Goal: Information Seeking & Learning: Learn about a topic

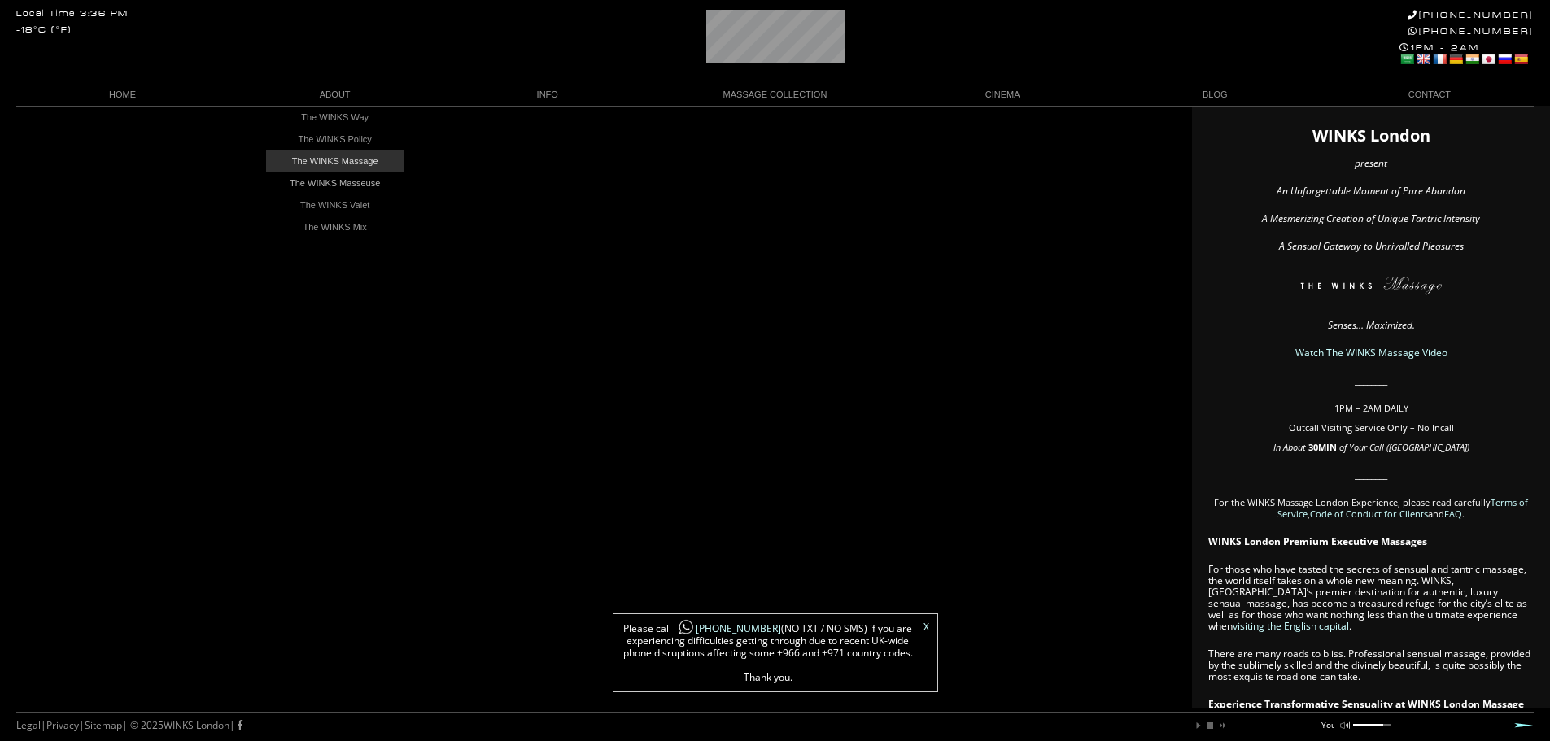
click at [325, 163] on link "The WINKS Massage" at bounding box center [335, 161] width 138 height 22
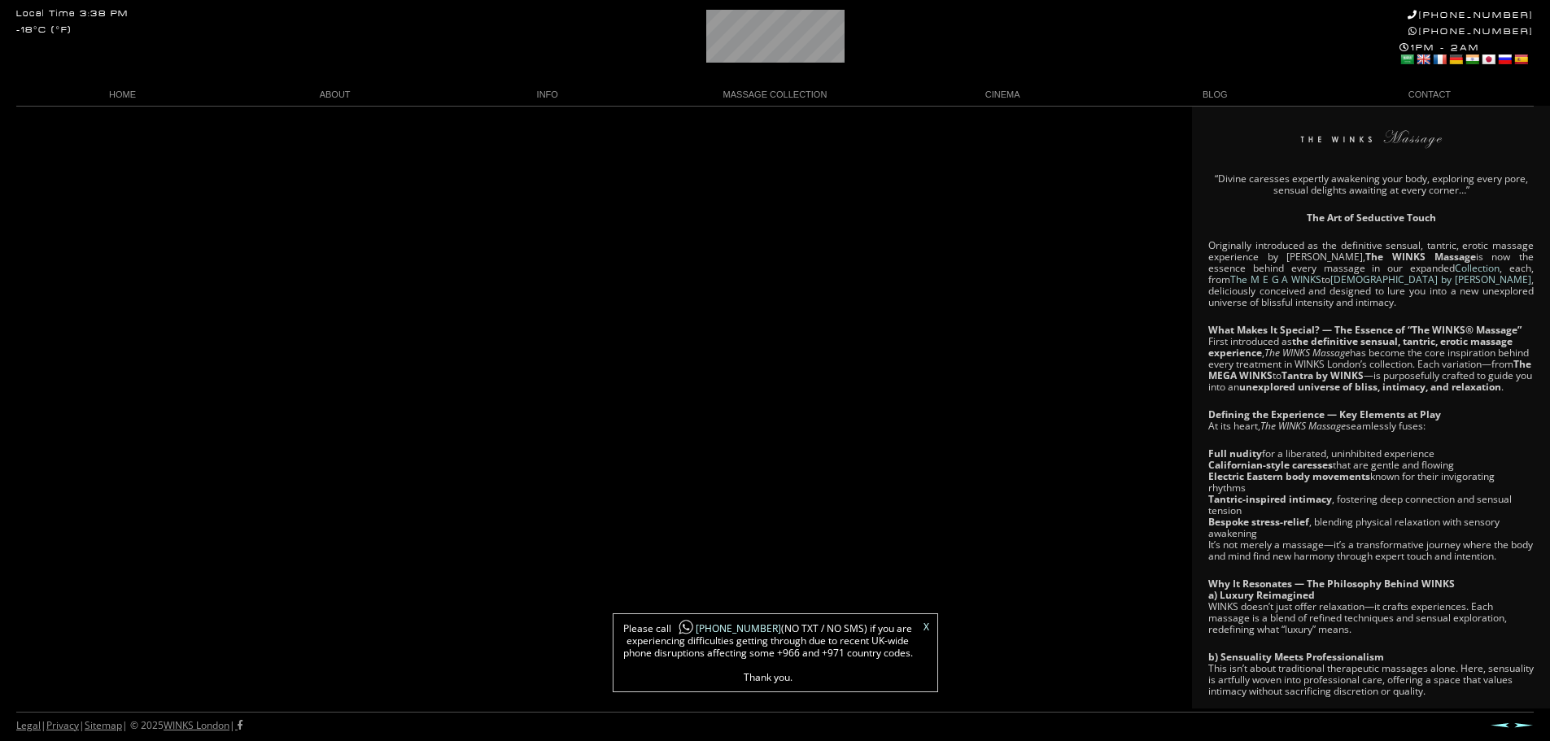
click at [923, 622] on link "X" at bounding box center [926, 627] width 6 height 10
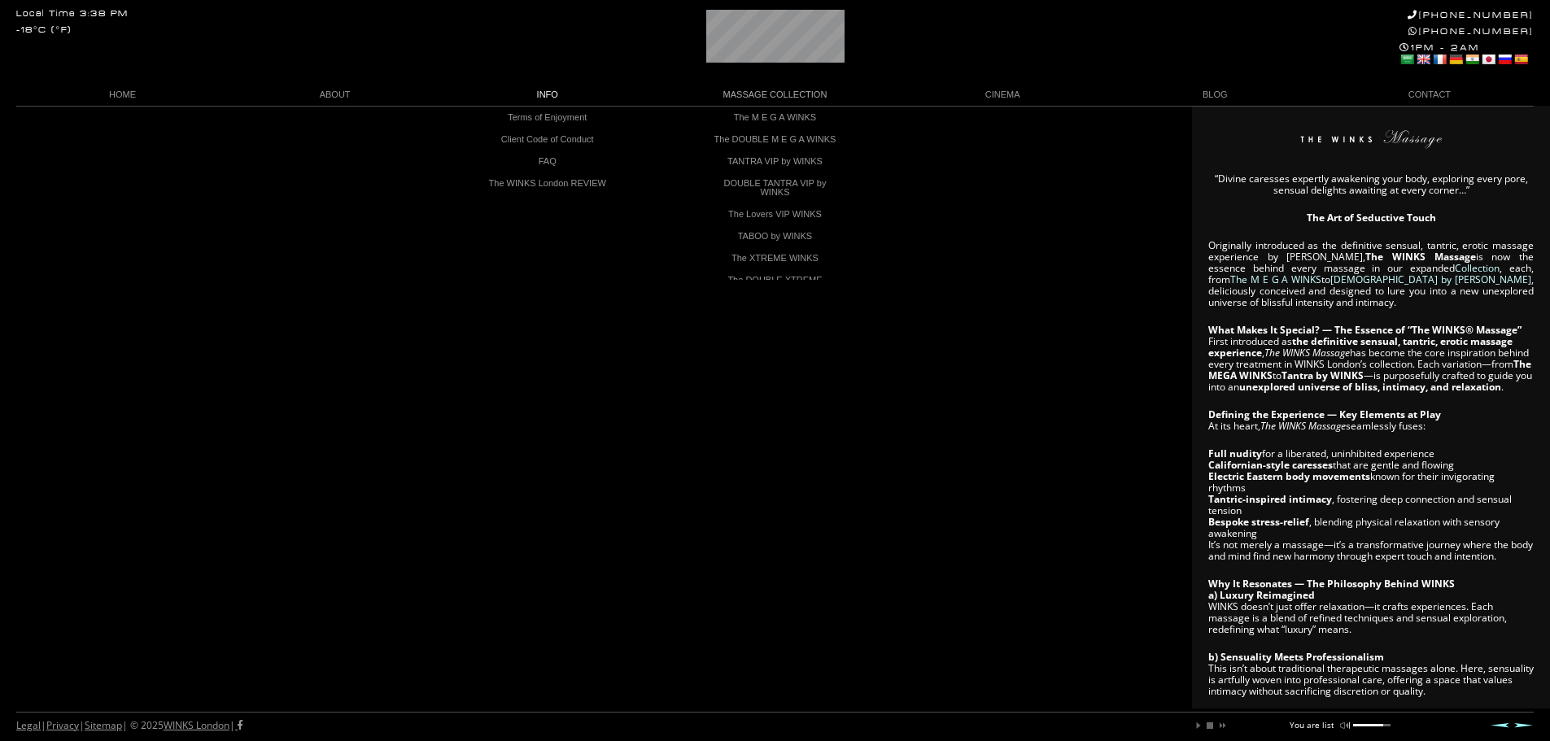
click at [550, 97] on link "INFO" at bounding box center [547, 95] width 212 height 22
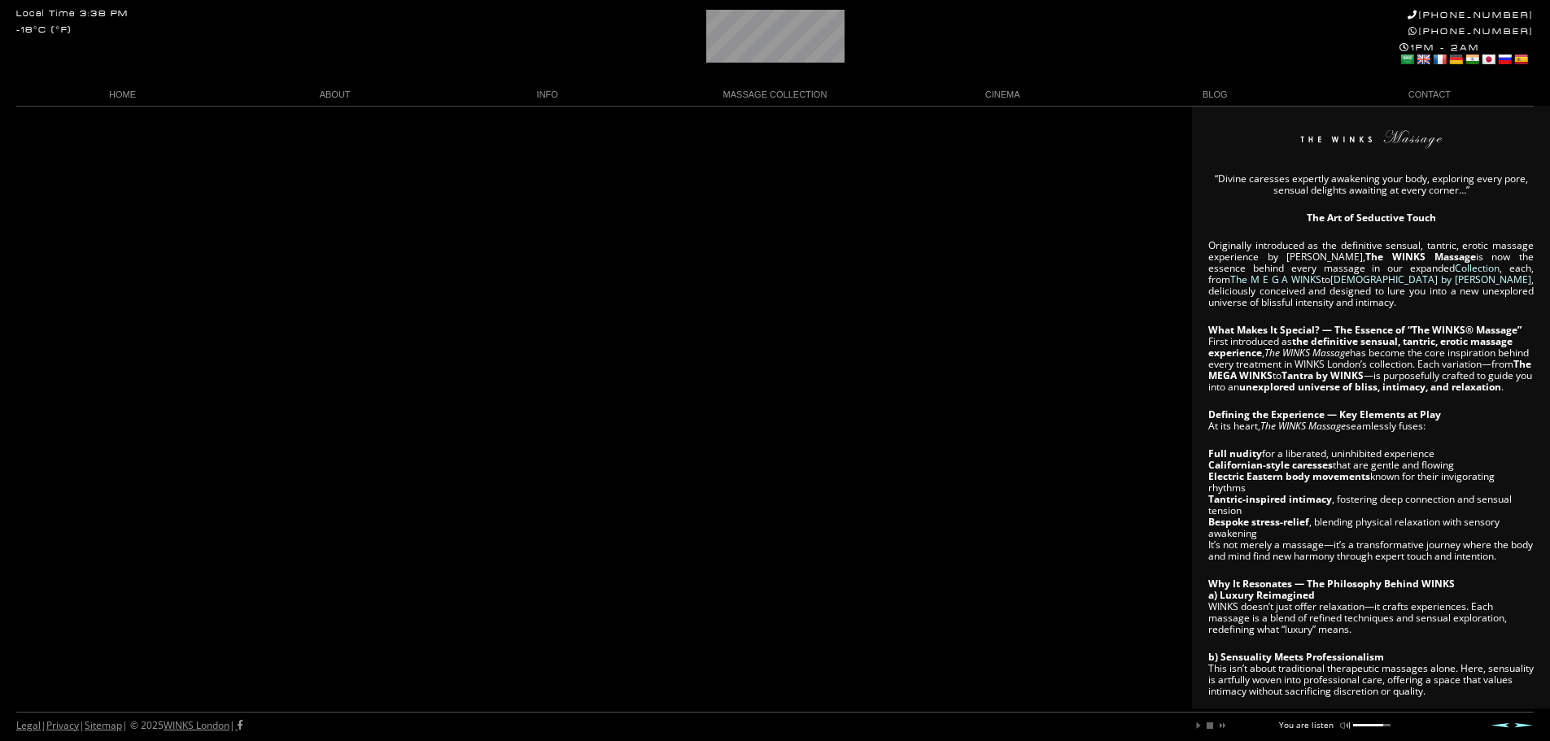
scroll to position [0, 57]
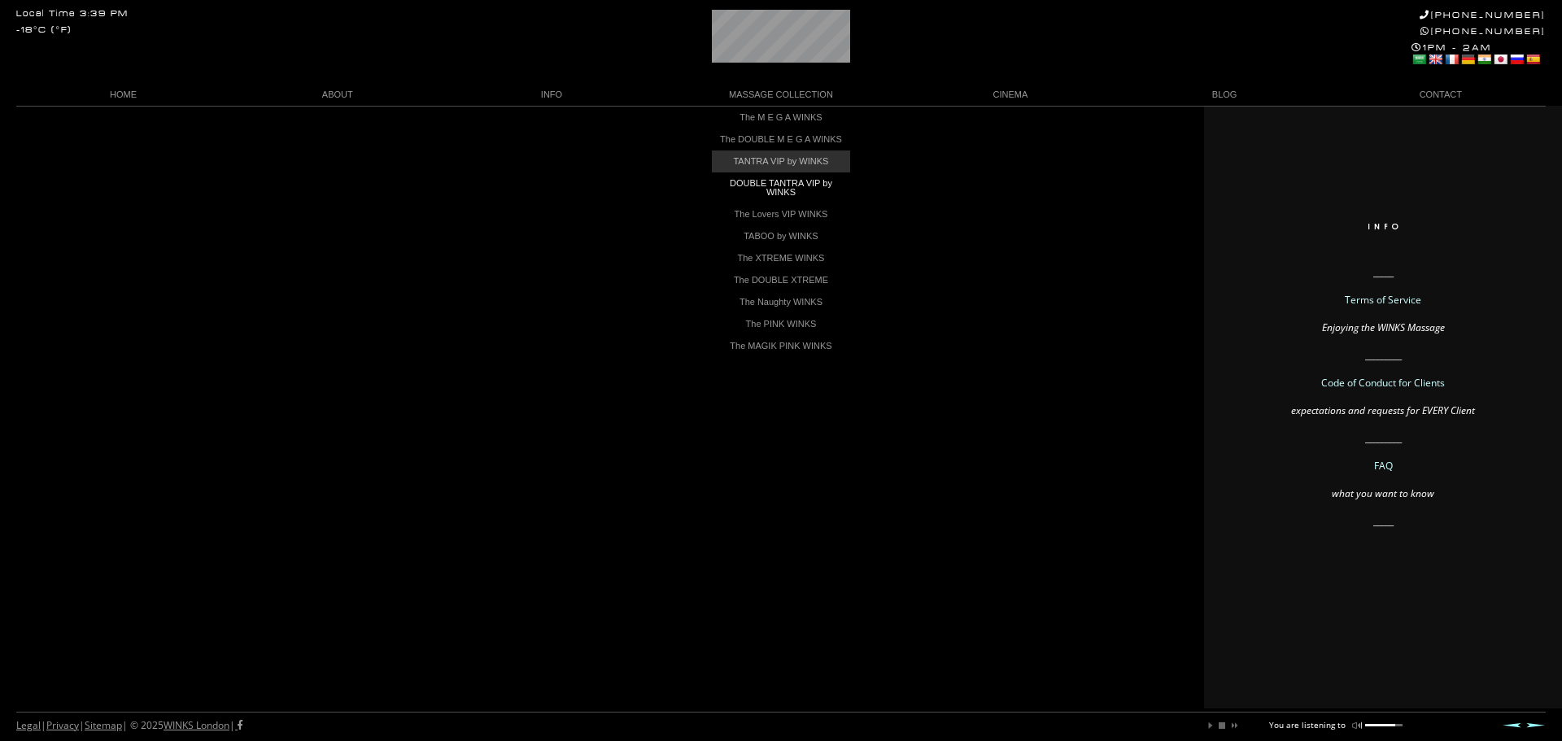
click at [798, 169] on link "TANTRA VIP by WINKS" at bounding box center [781, 161] width 138 height 22
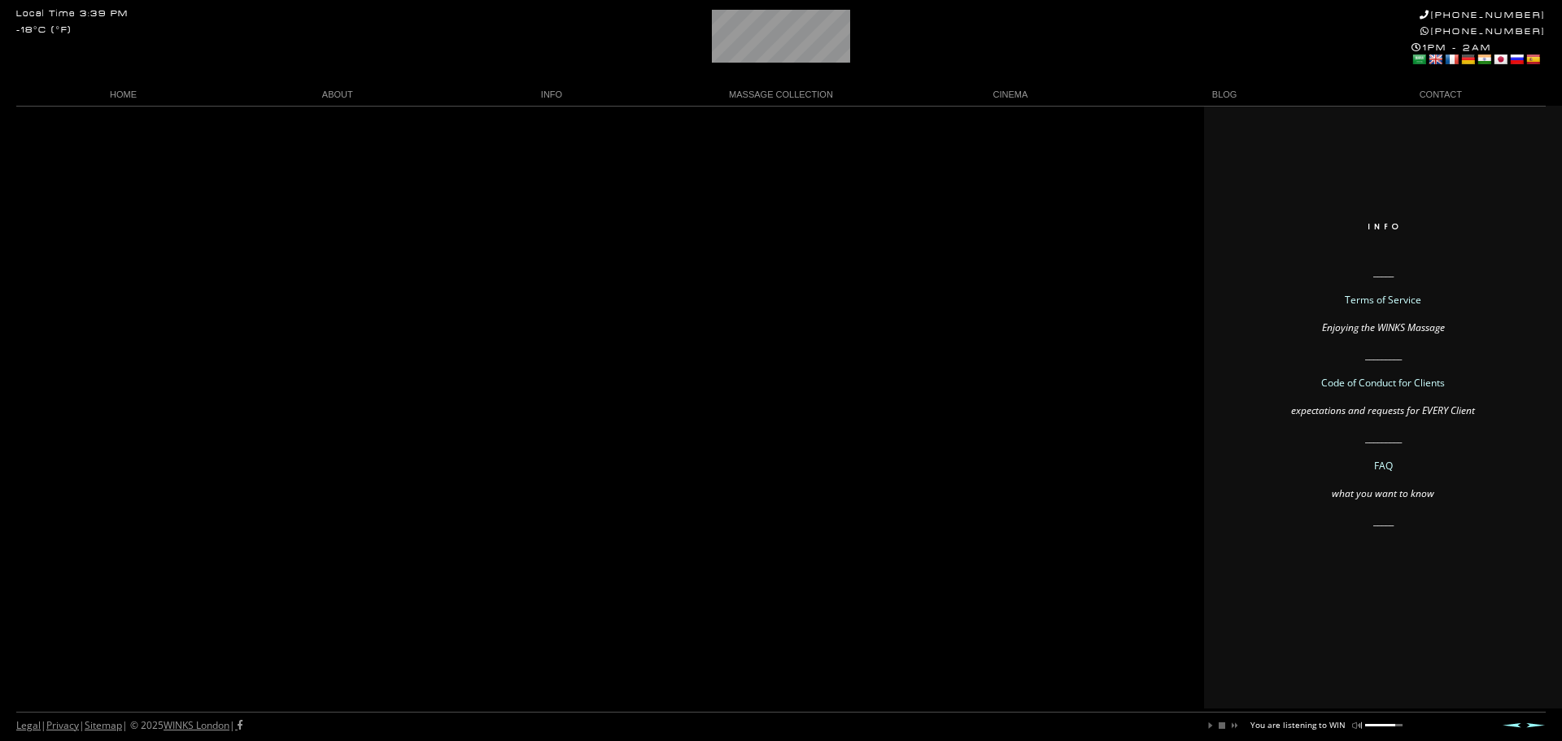
scroll to position [0, 98]
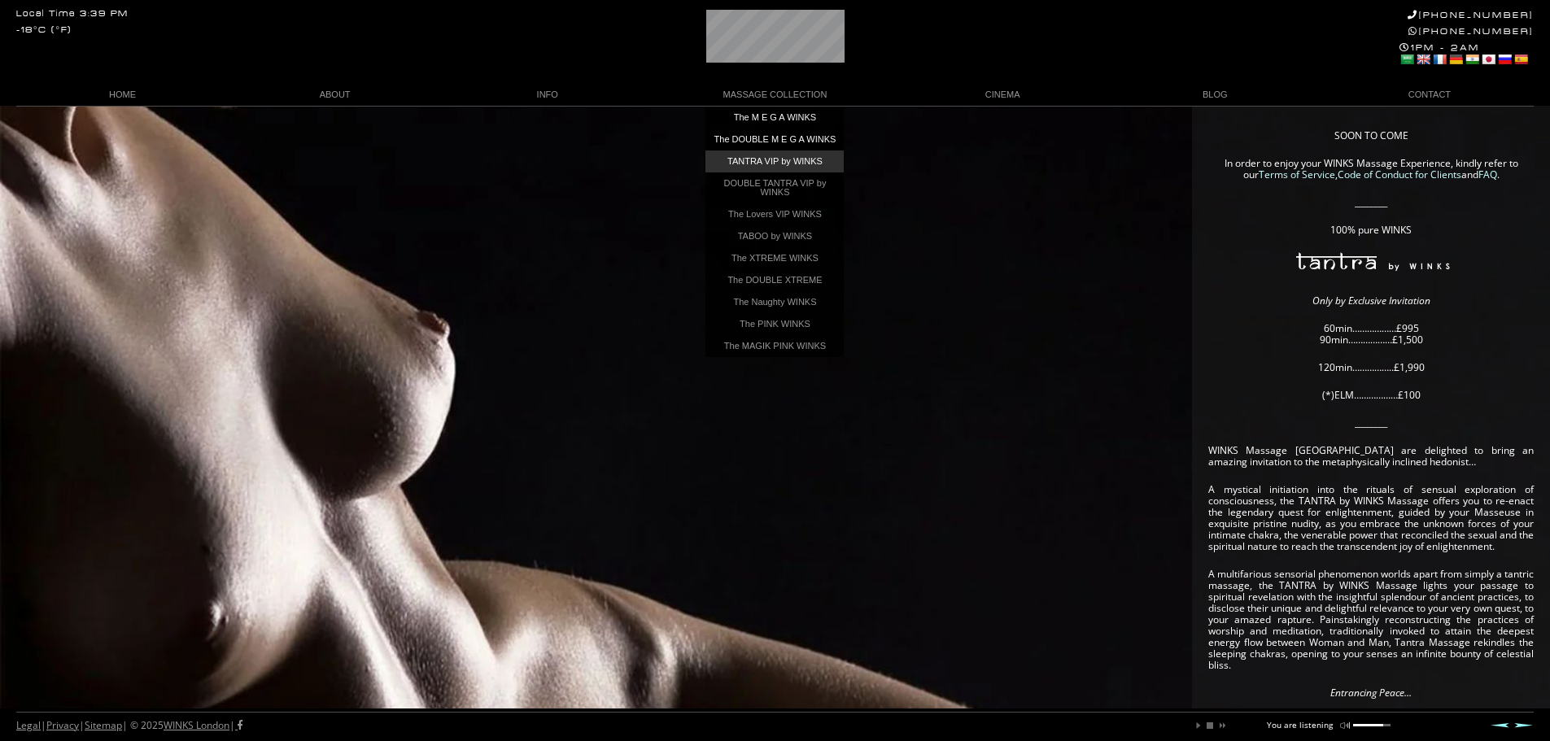
click at [781, 168] on link "TANTRA VIP by WINKS" at bounding box center [774, 161] width 138 height 22
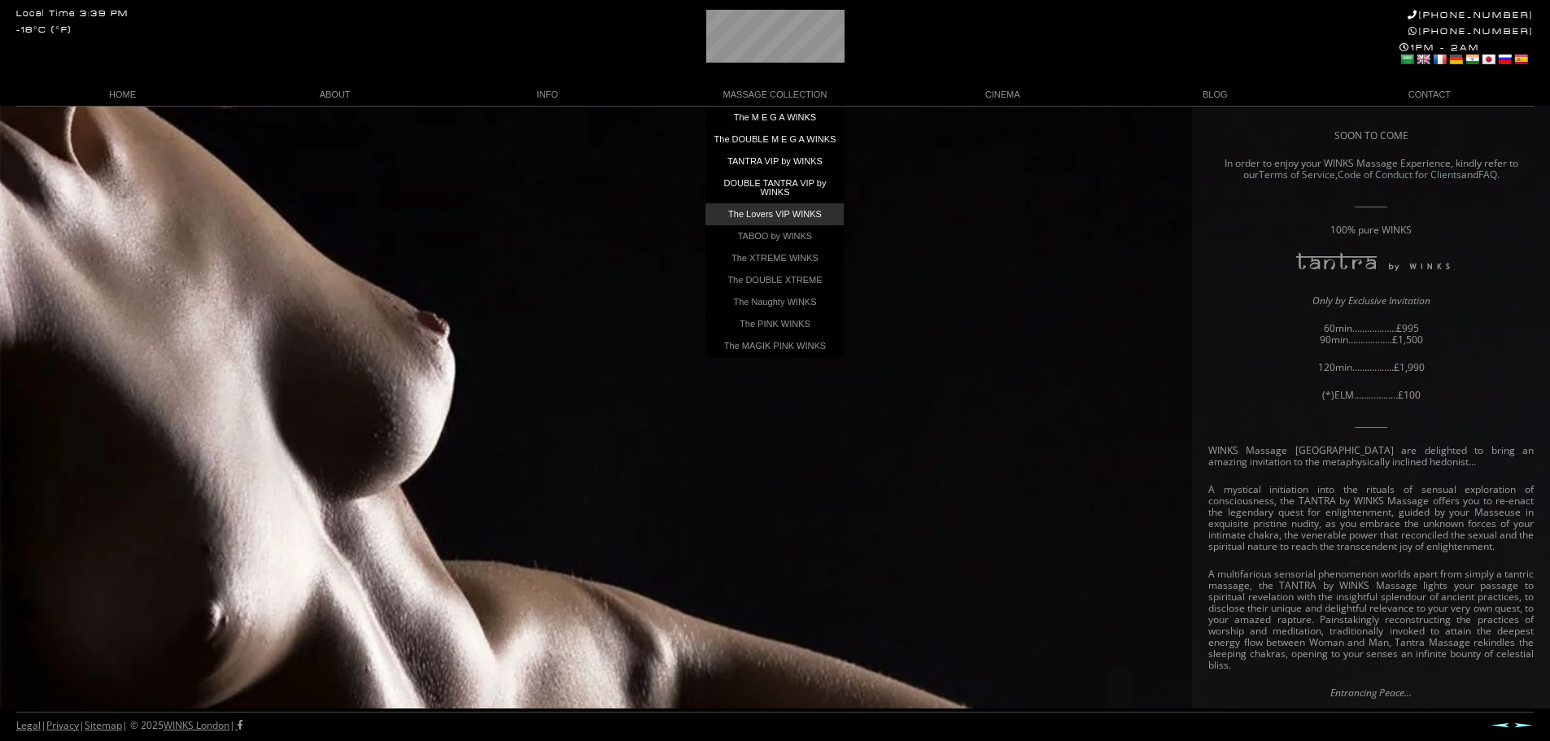
click at [770, 225] on link "The Lovers VIP WINKS" at bounding box center [774, 214] width 138 height 22
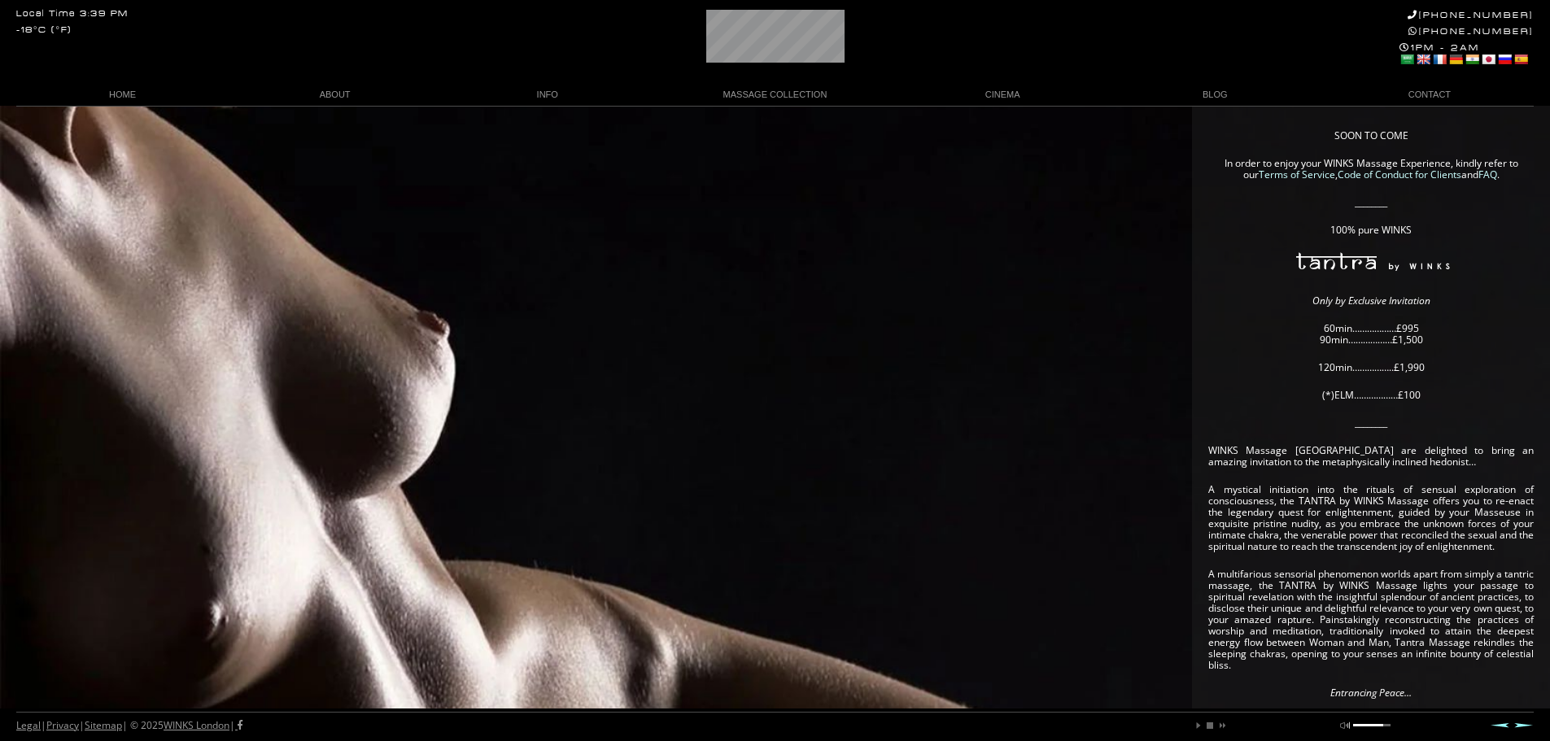
scroll to position [0, 2]
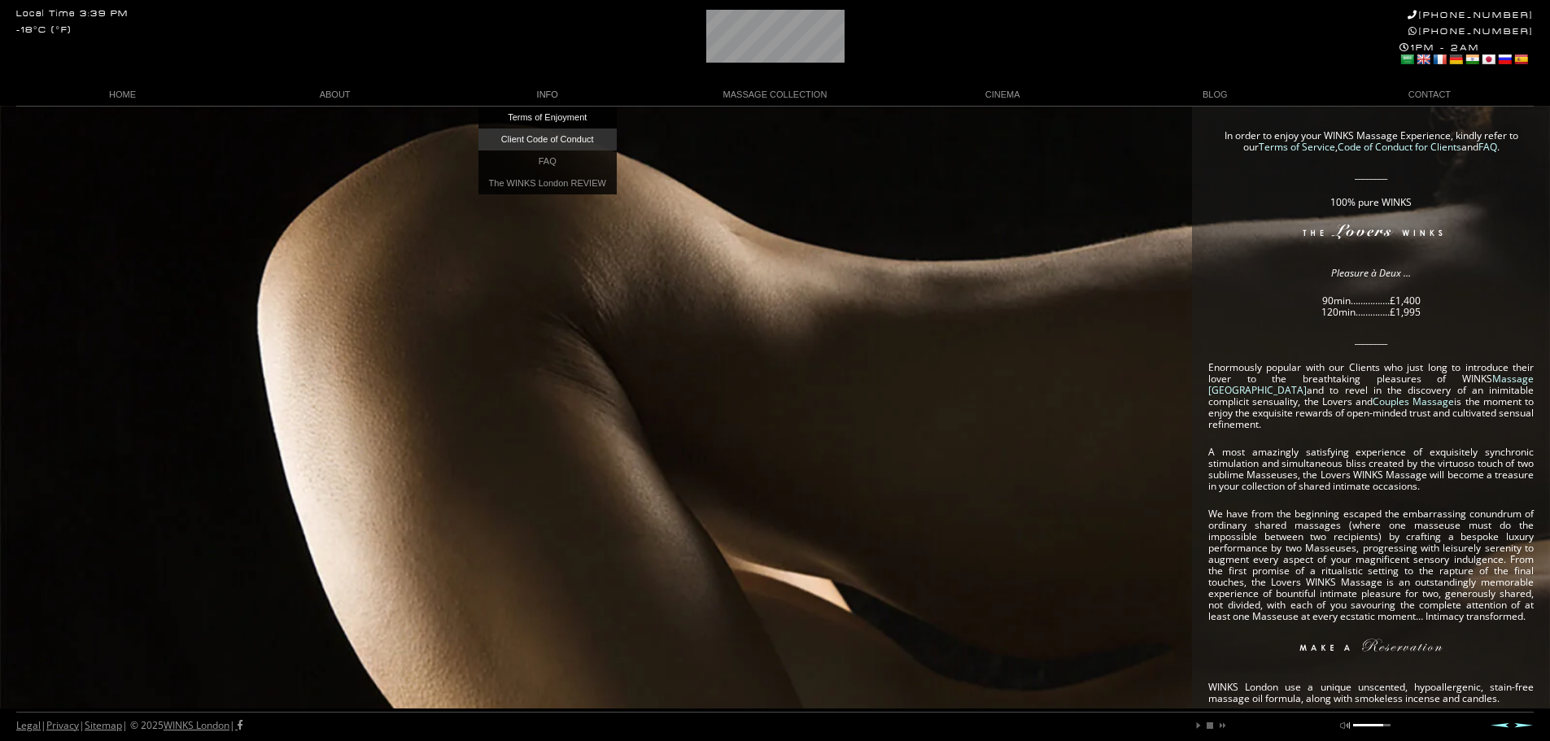
click at [553, 137] on link "Client Code of Conduct" at bounding box center [547, 140] width 138 height 22
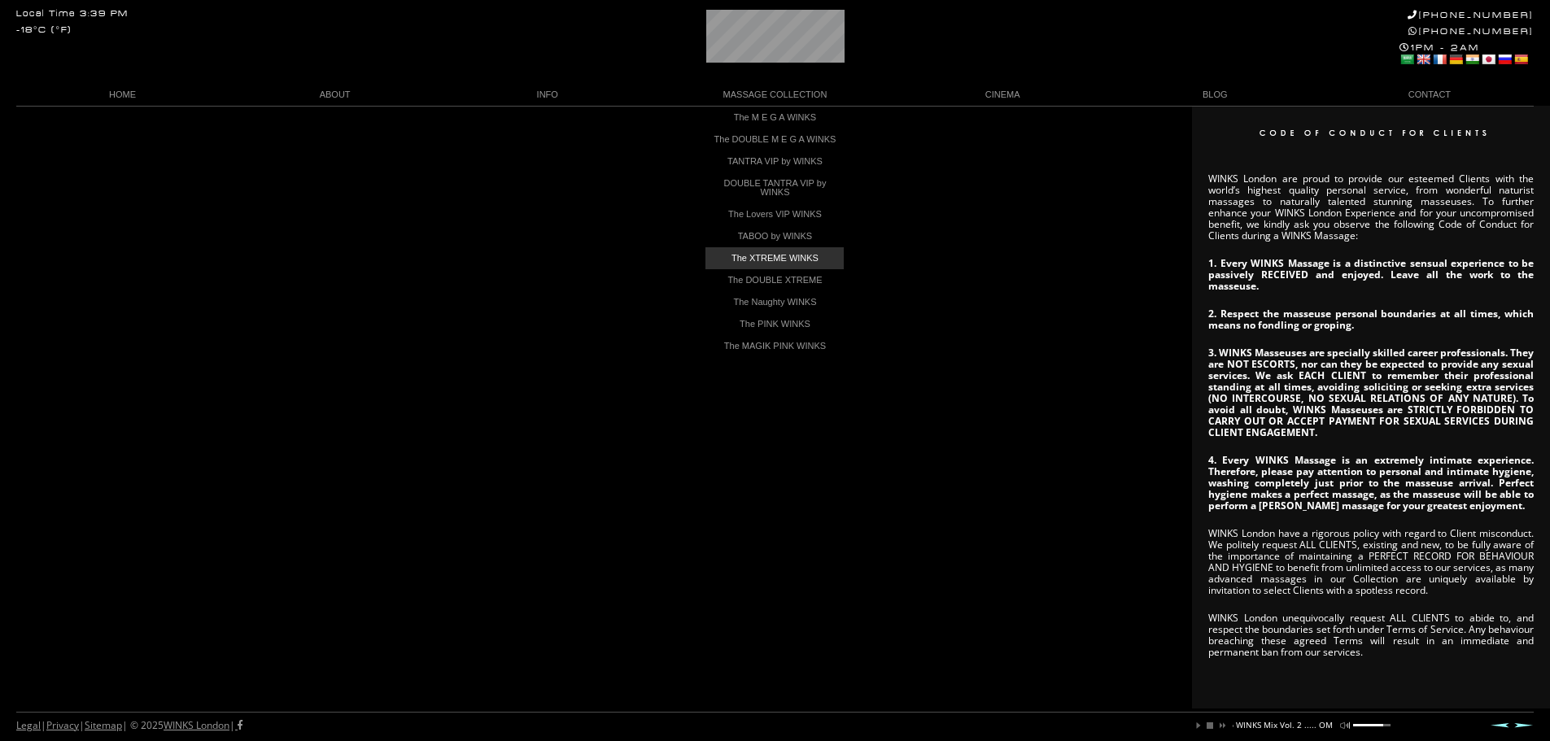
click at [780, 269] on link "The XTREME WINKS" at bounding box center [774, 258] width 138 height 22
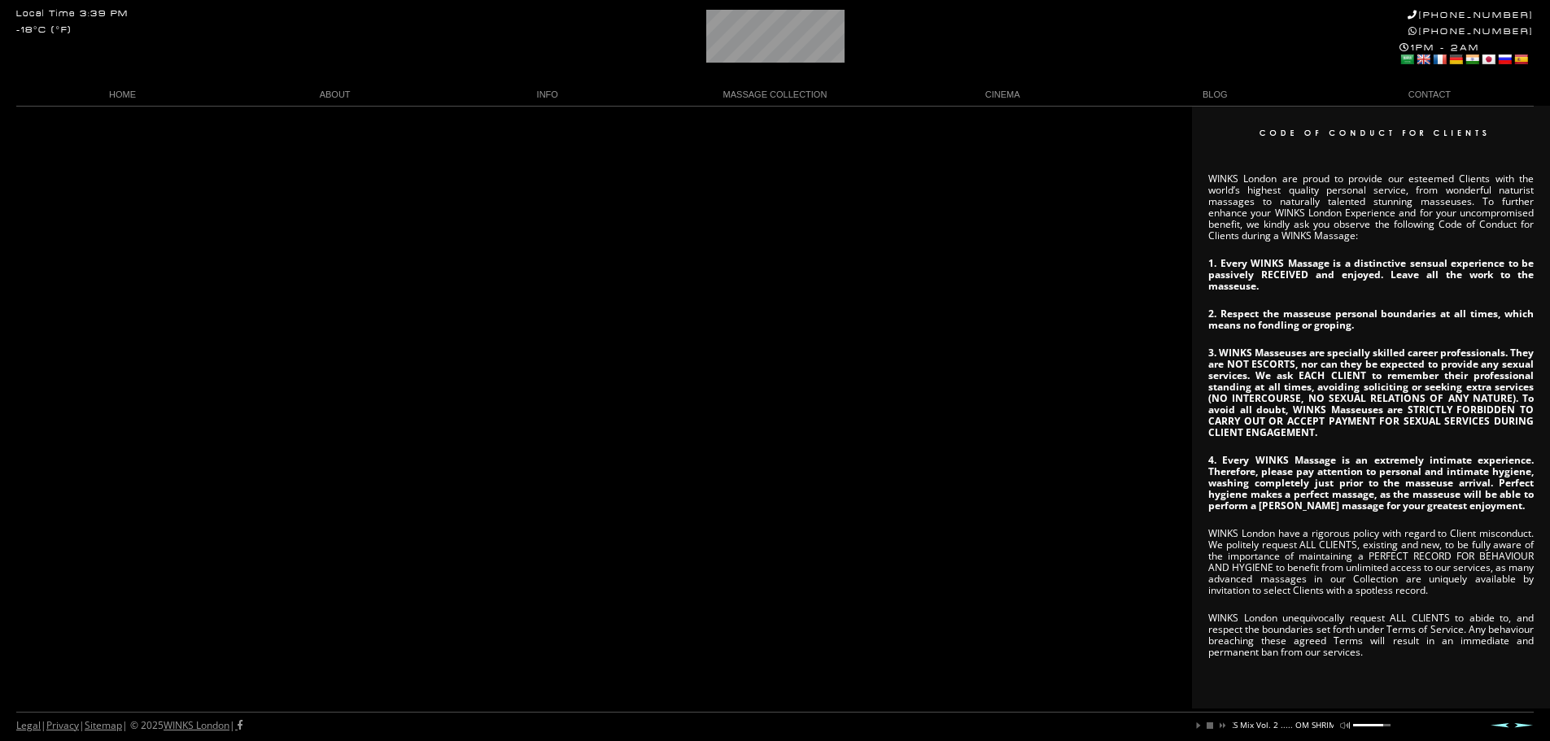
scroll to position [0, 203]
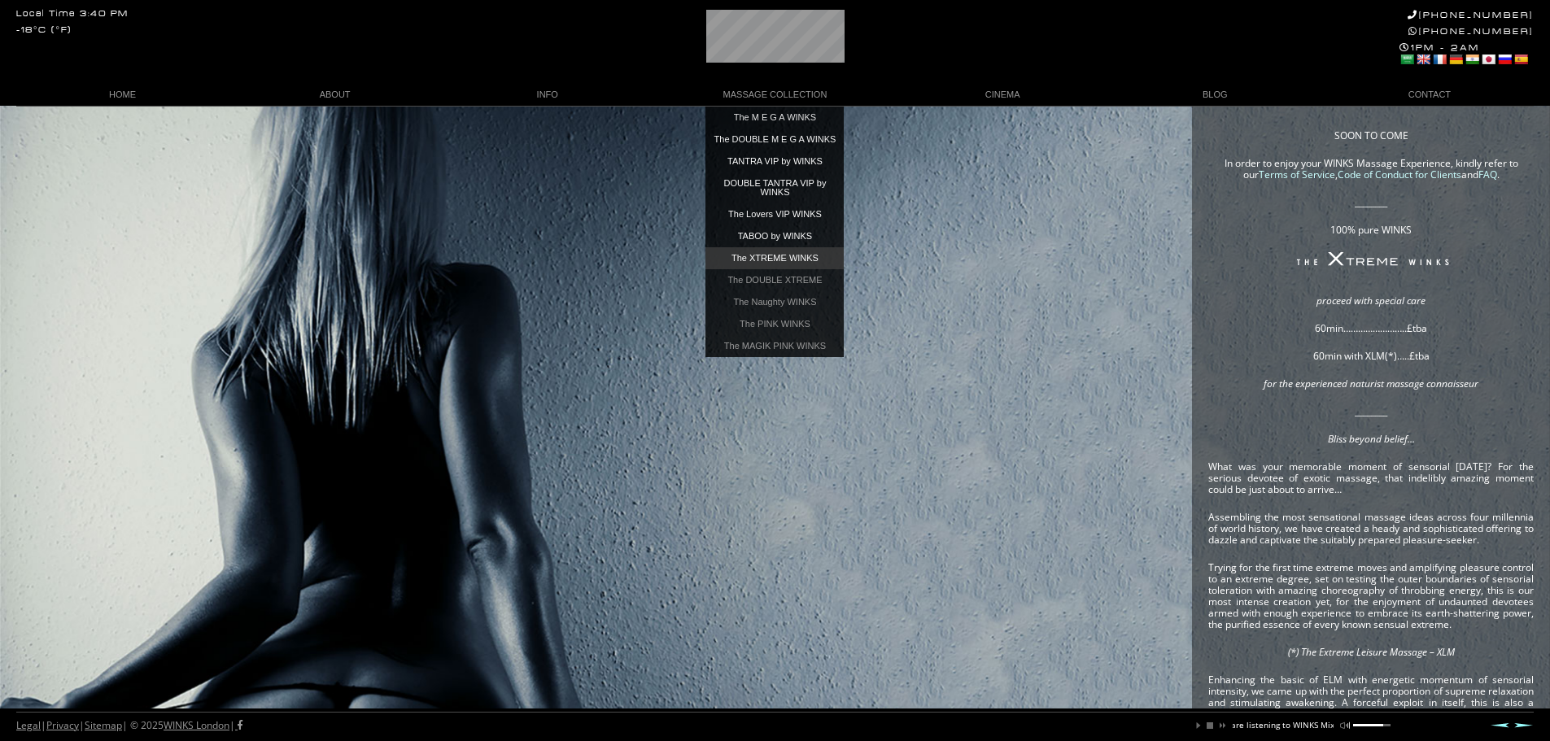
click at [790, 264] on link "The XTREME WINKS" at bounding box center [774, 258] width 138 height 22
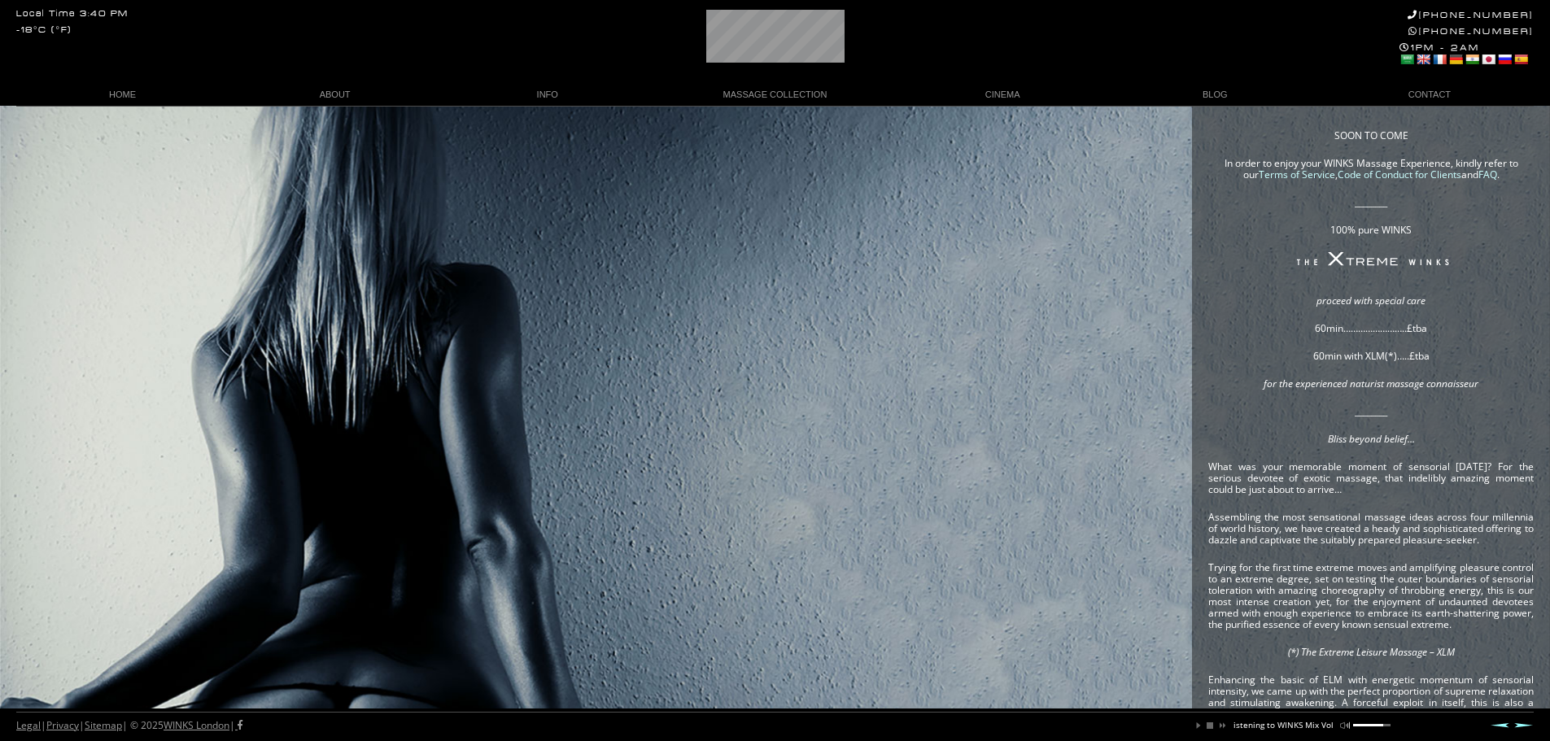
scroll to position [0, 137]
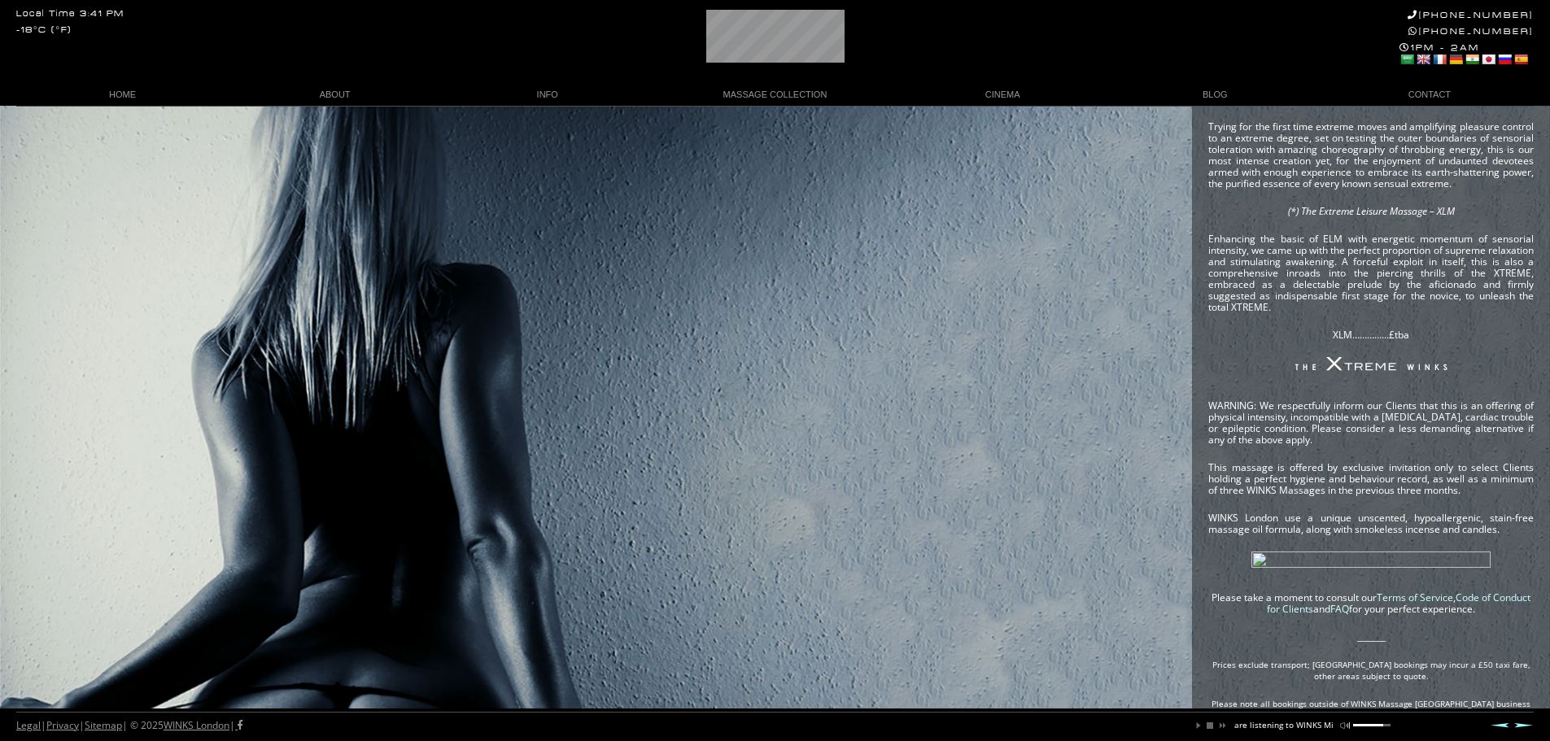
scroll to position [401, 0]
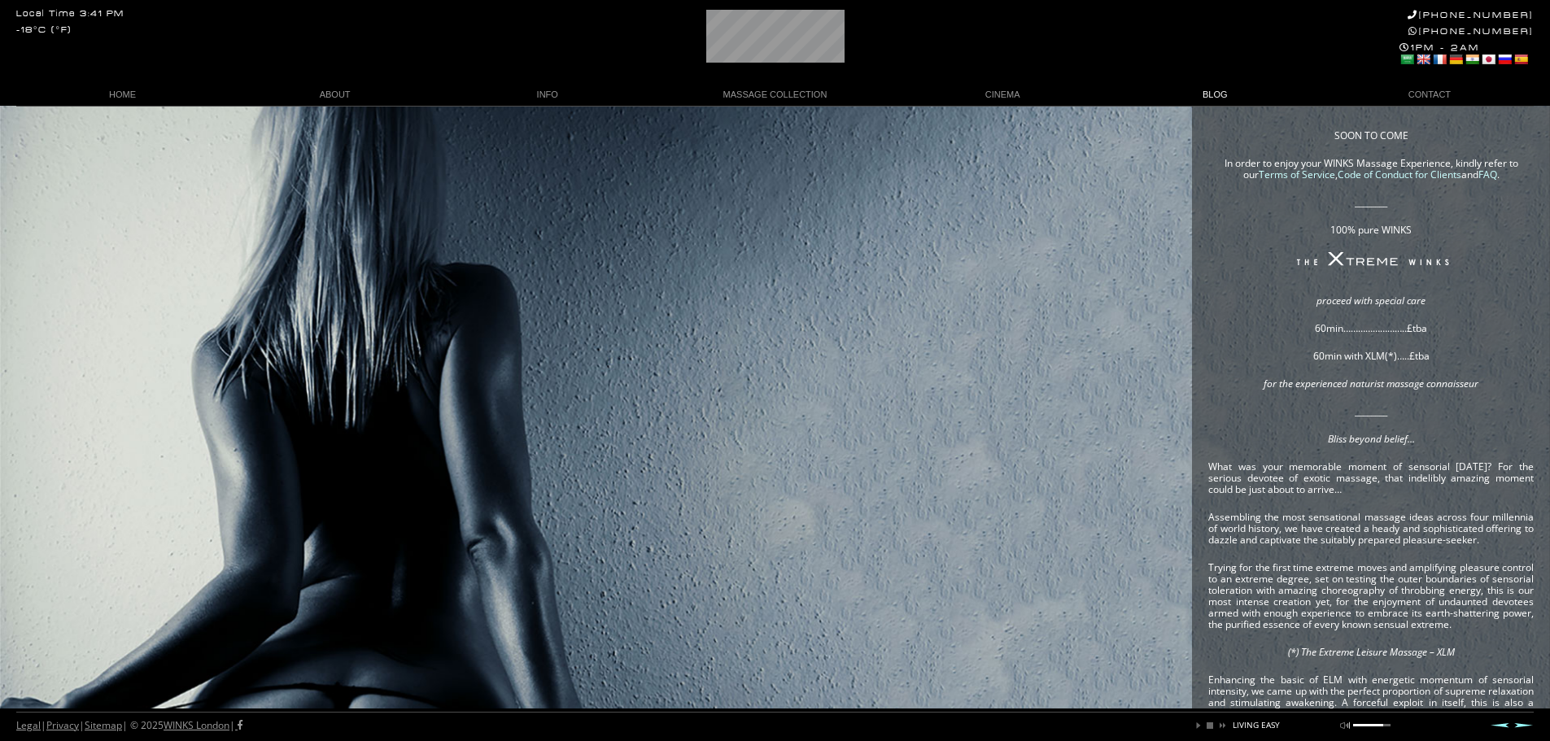
click at [1208, 96] on link "BLOG" at bounding box center [1215, 95] width 212 height 22
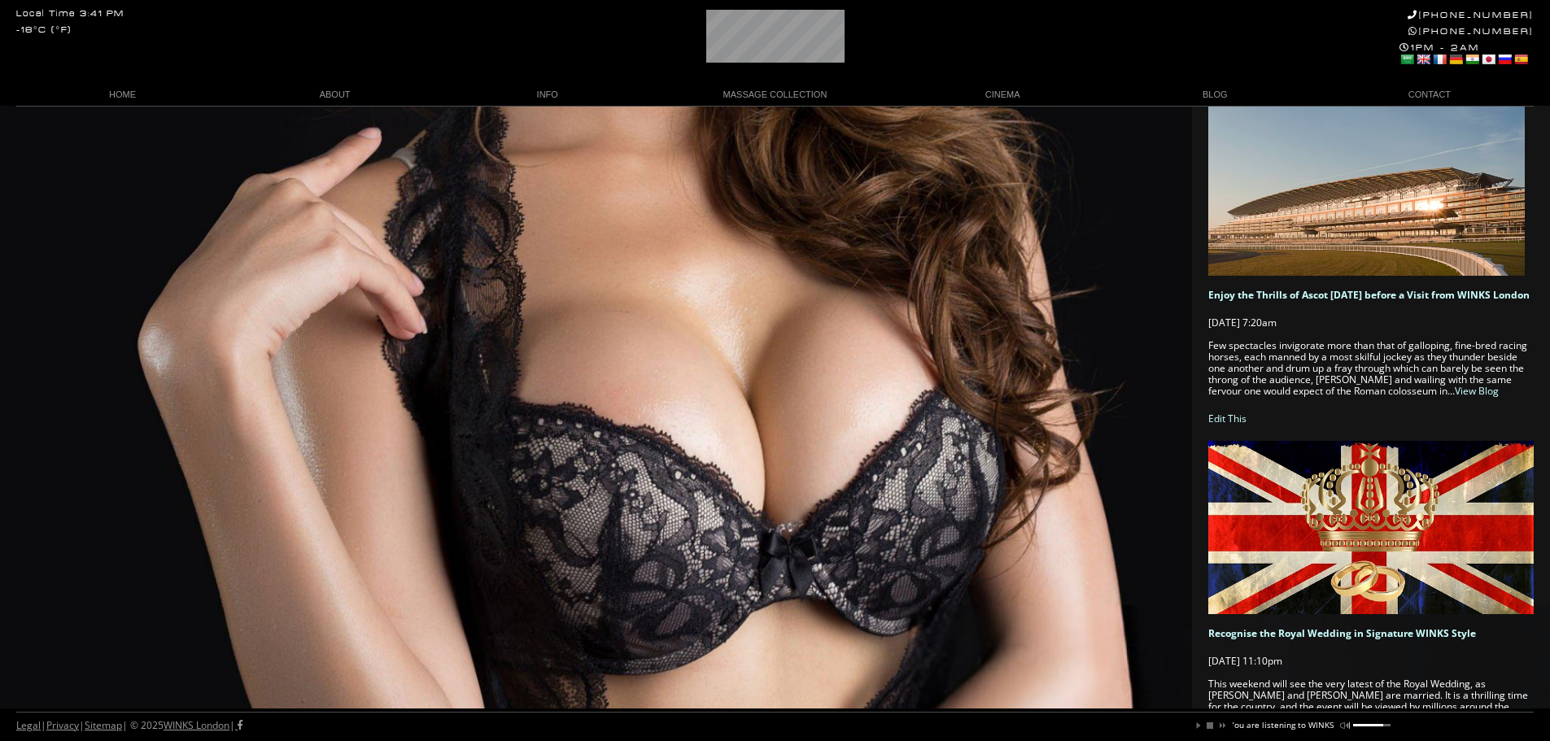
scroll to position [0, 109]
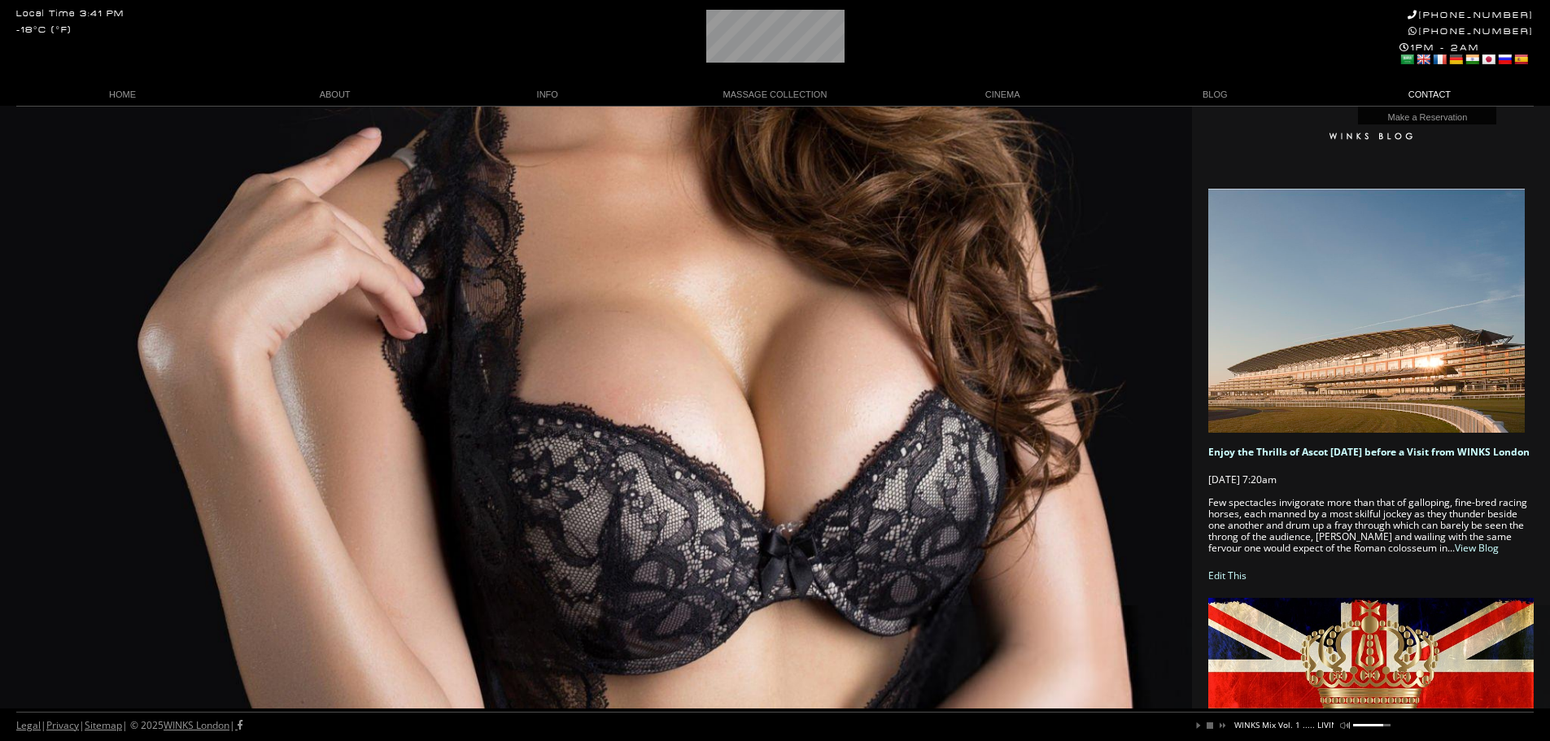
click at [1432, 88] on link "CONTACT" at bounding box center [1427, 95] width 212 height 22
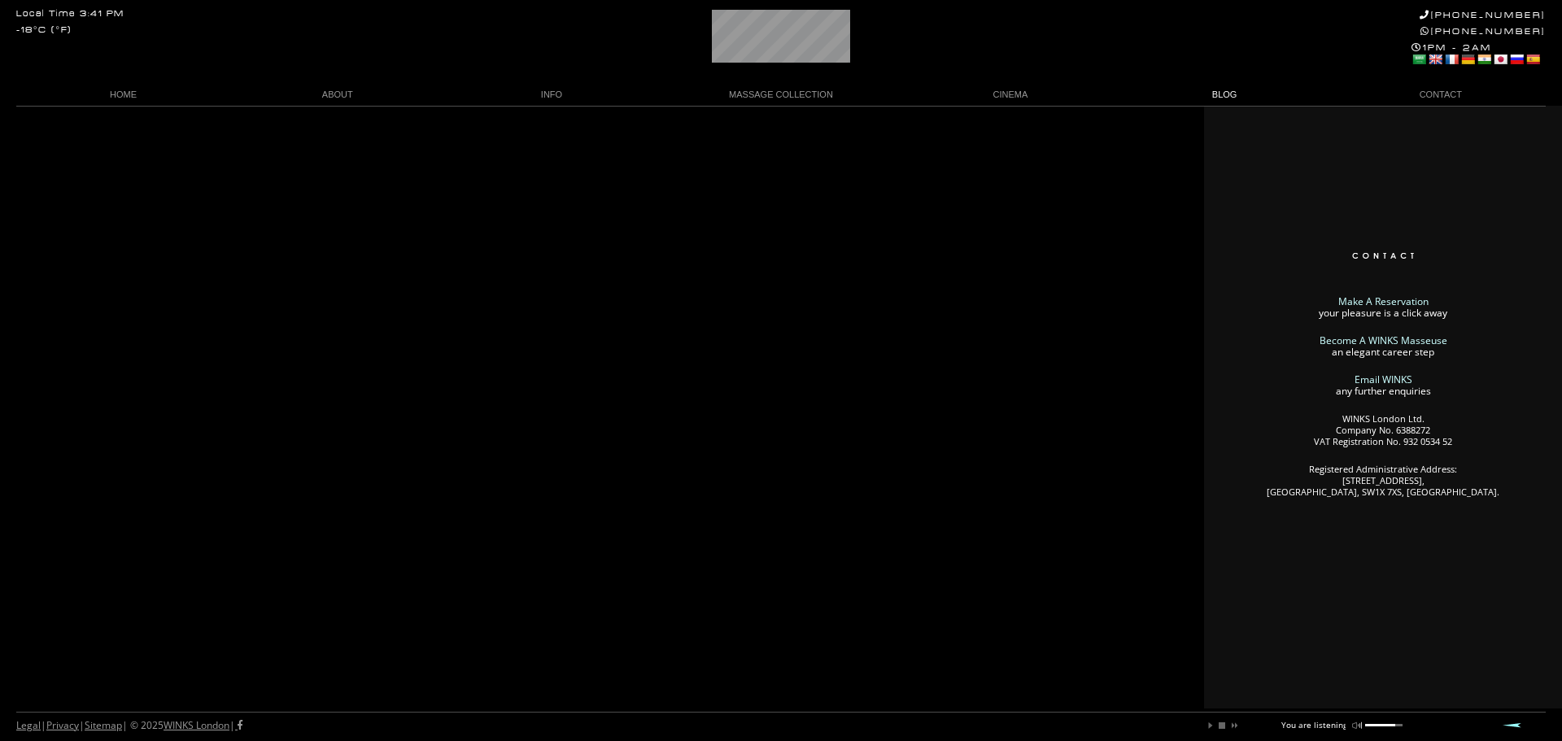
click at [1220, 95] on link "BLOG" at bounding box center [1225, 95] width 214 height 22
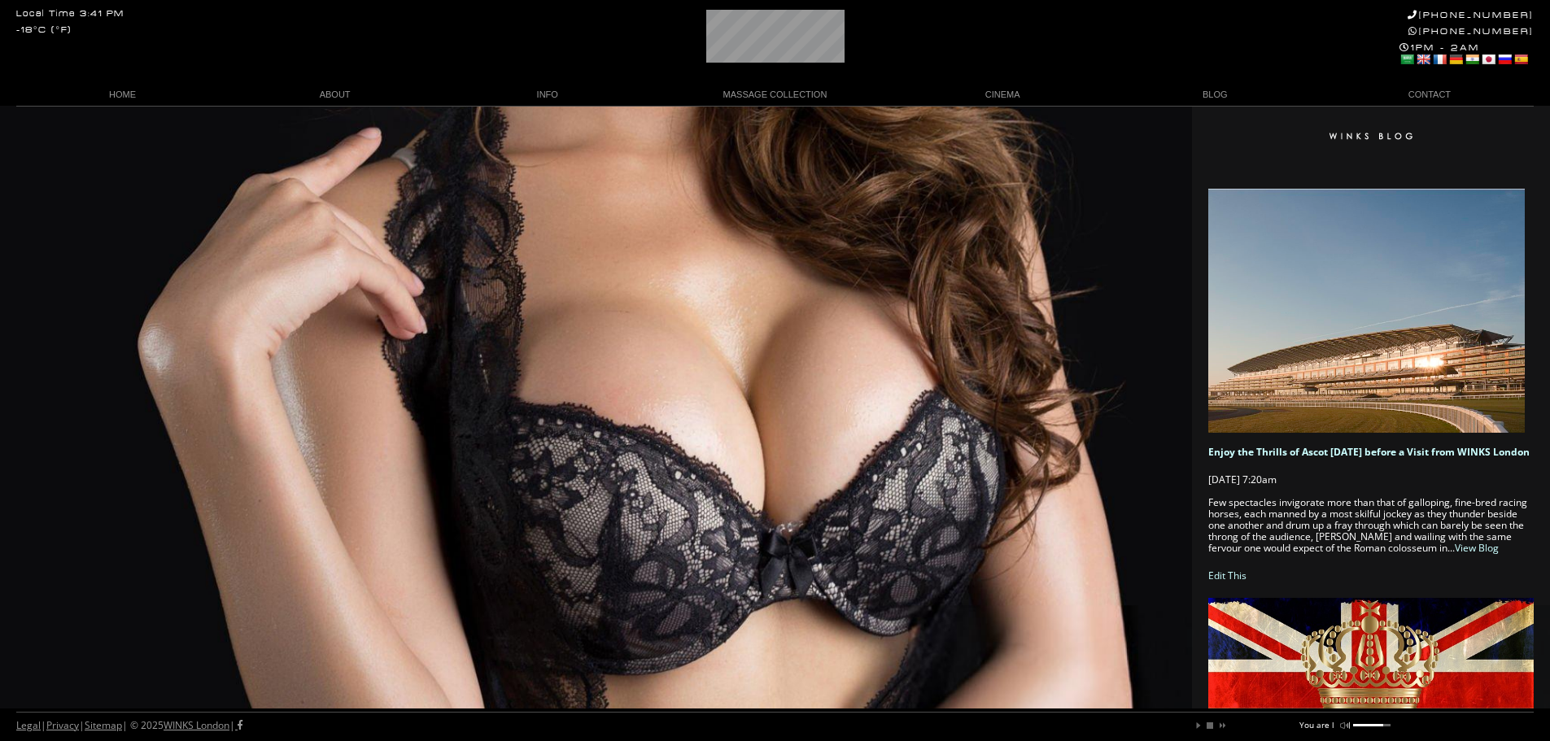
scroll to position [0, 36]
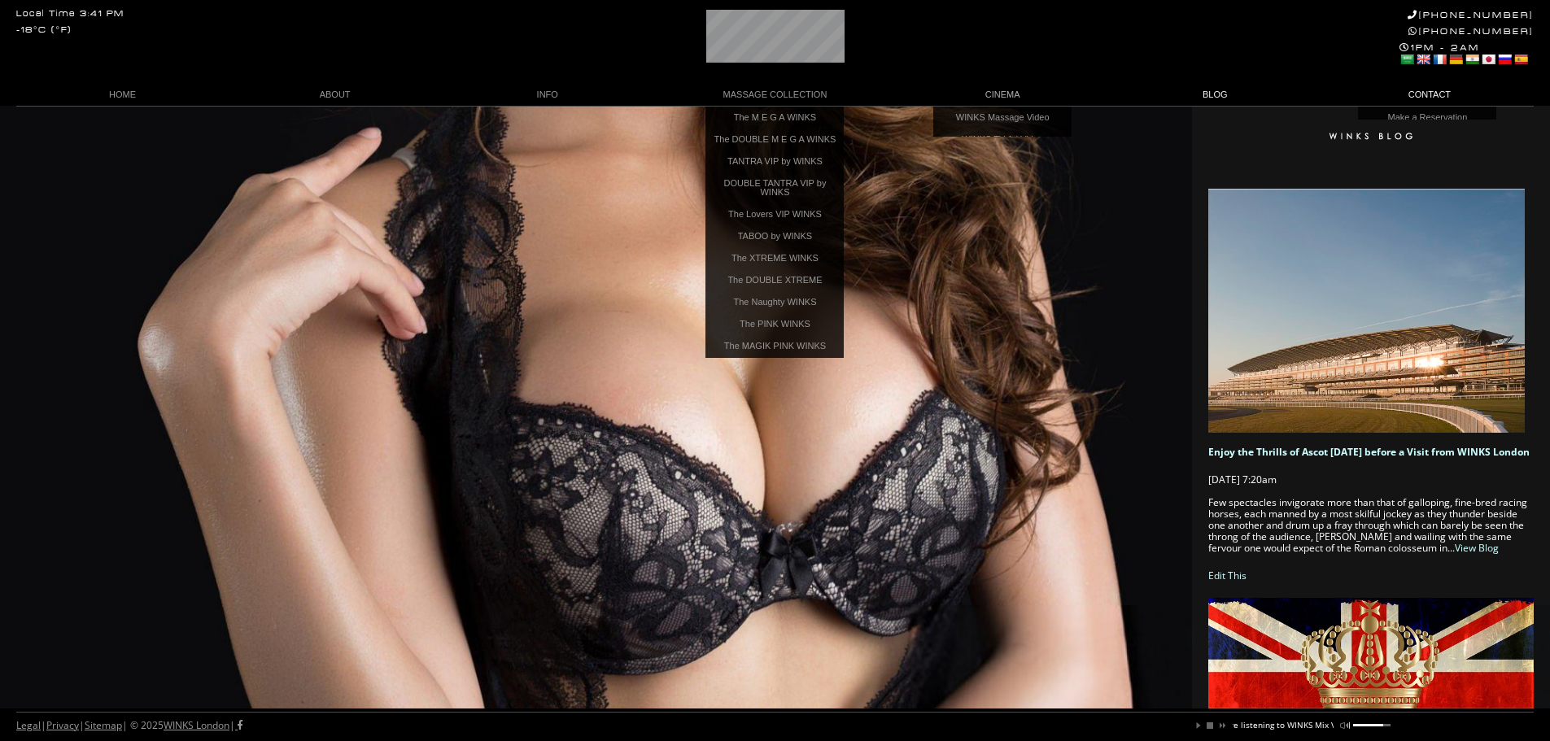
click at [1375, 94] on link "CONTACT" at bounding box center [1427, 95] width 212 height 22
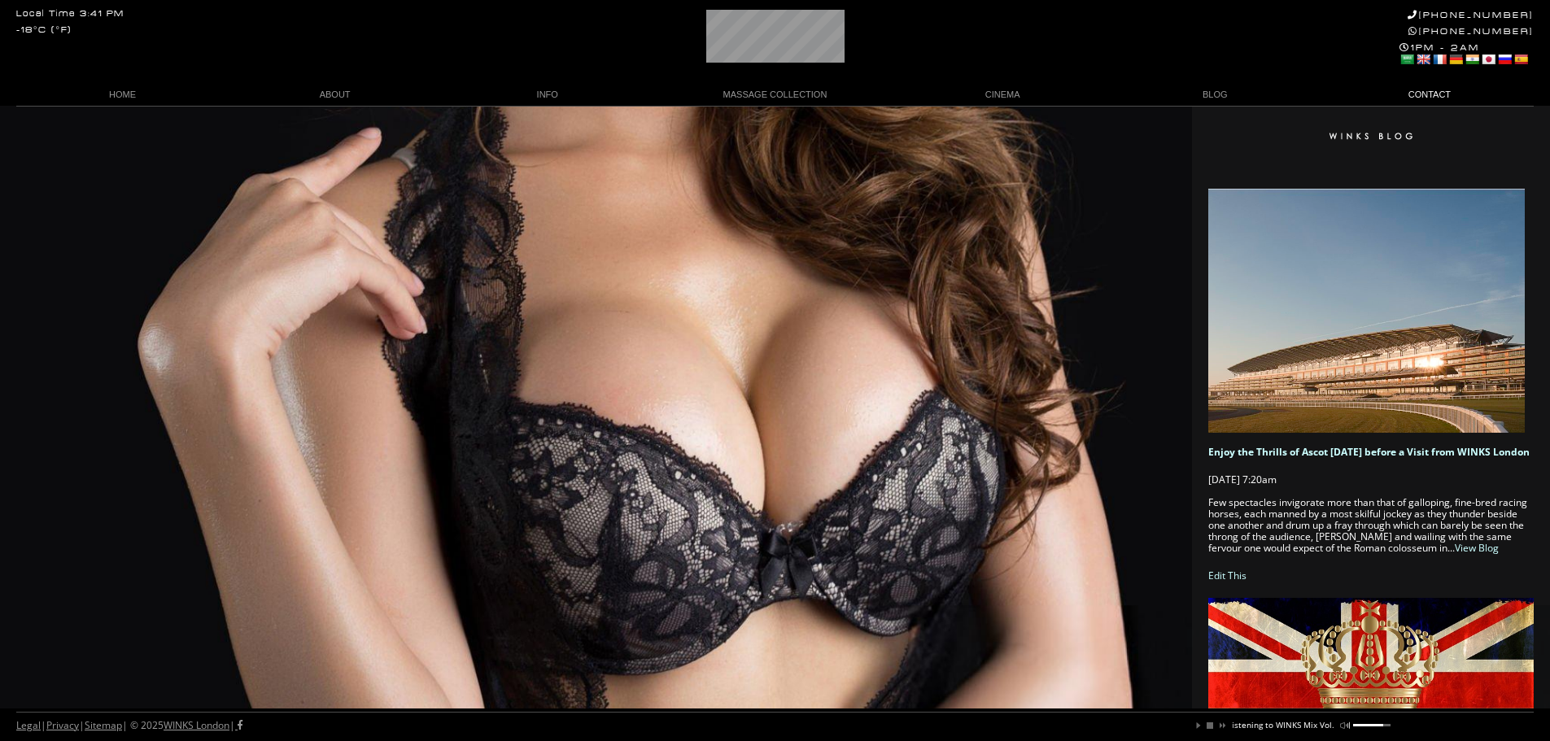
scroll to position [0, 139]
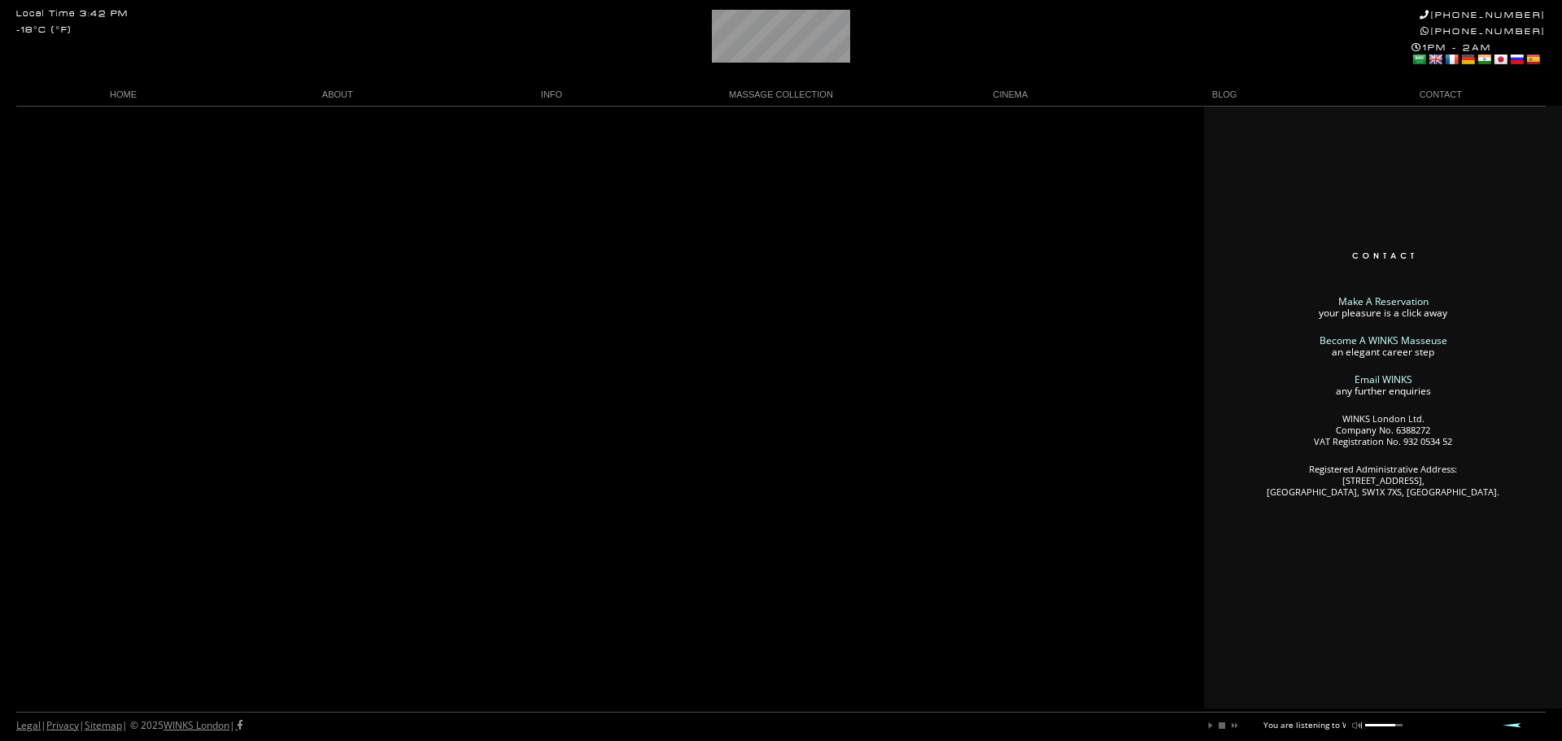
click at [1381, 301] on link "Make A Reservation" at bounding box center [1383, 301] width 90 height 14
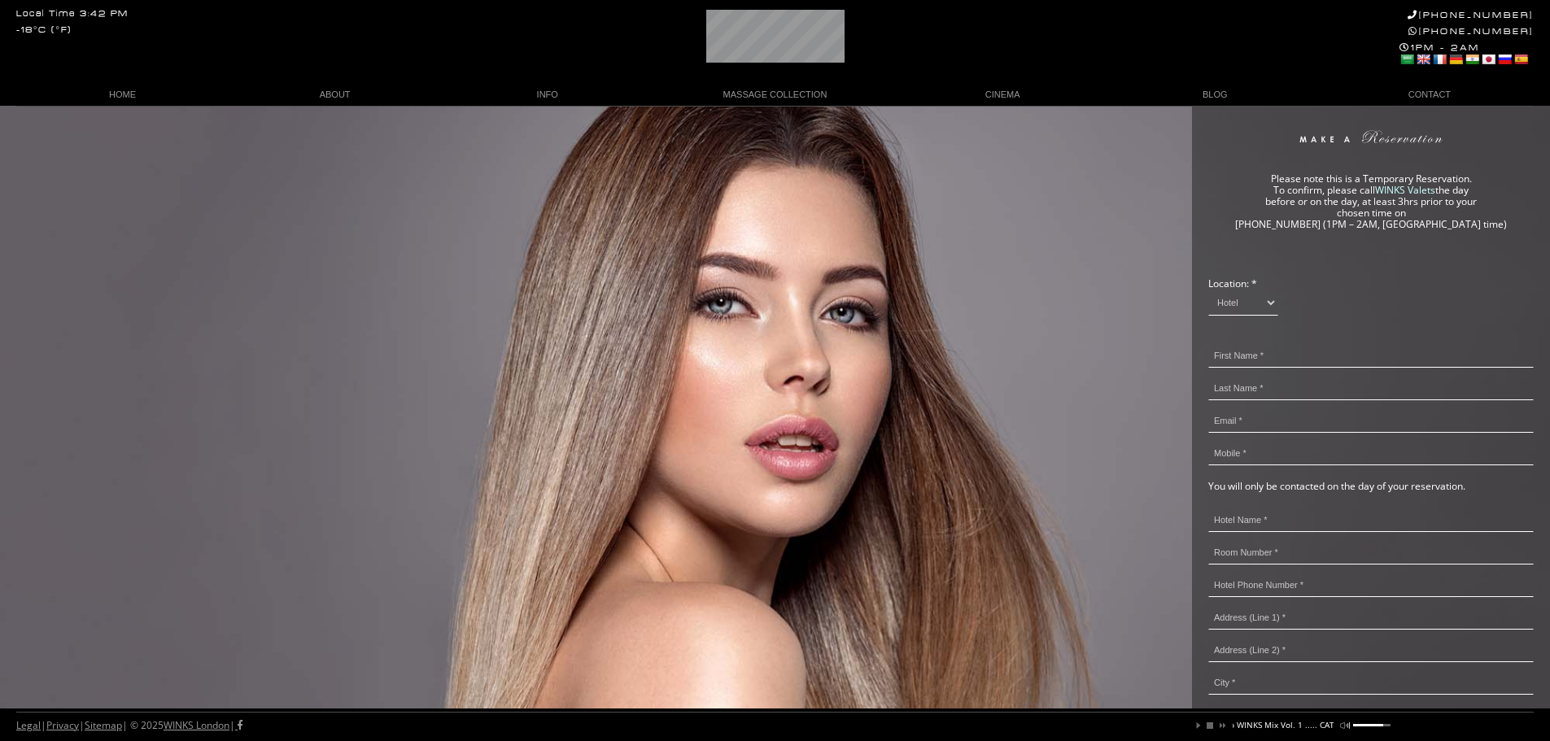
scroll to position [0, 177]
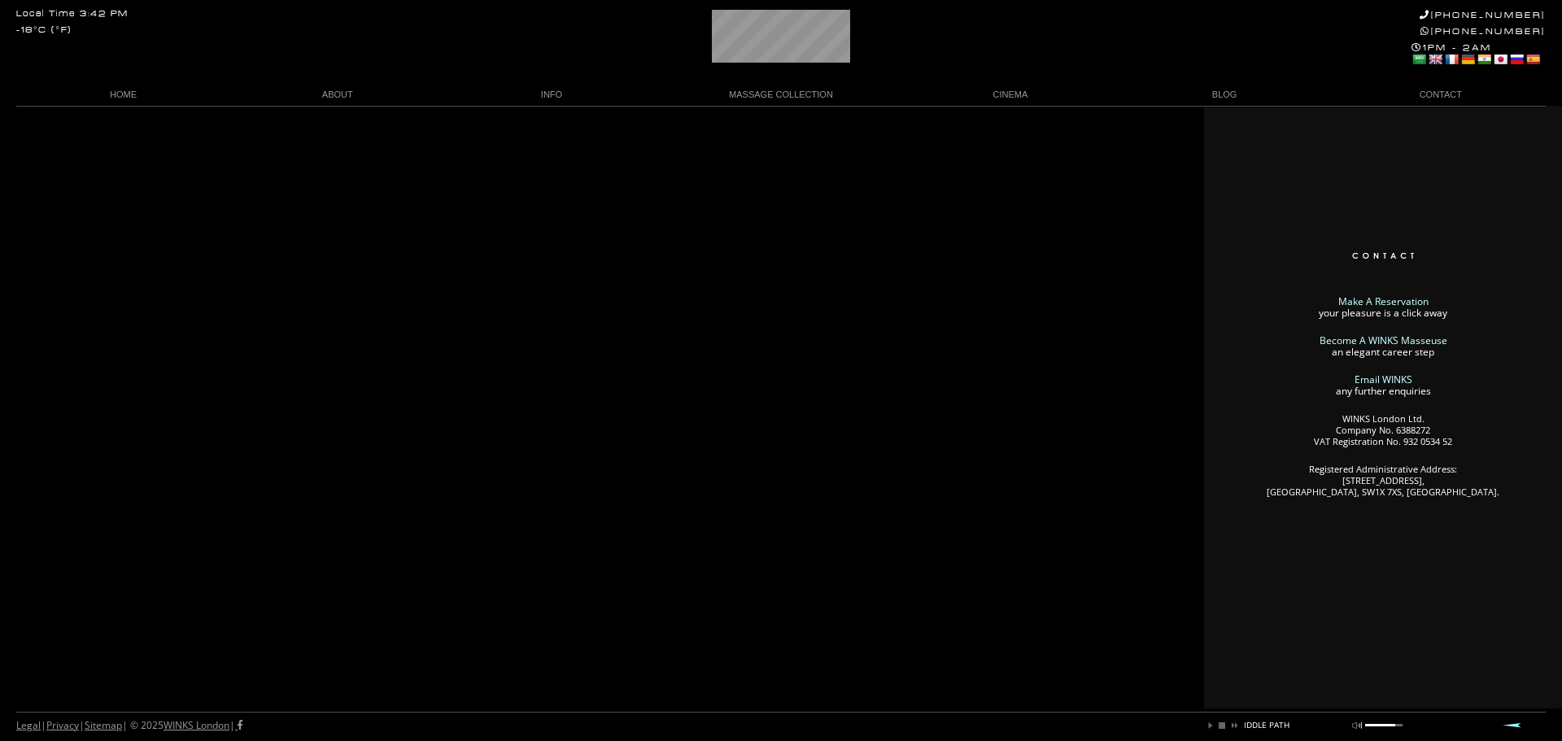
scroll to position [0, 272]
click at [123, 85] on link "HOME" at bounding box center [123, 95] width 214 height 22
click at [124, 91] on link "HOME" at bounding box center [123, 95] width 214 height 22
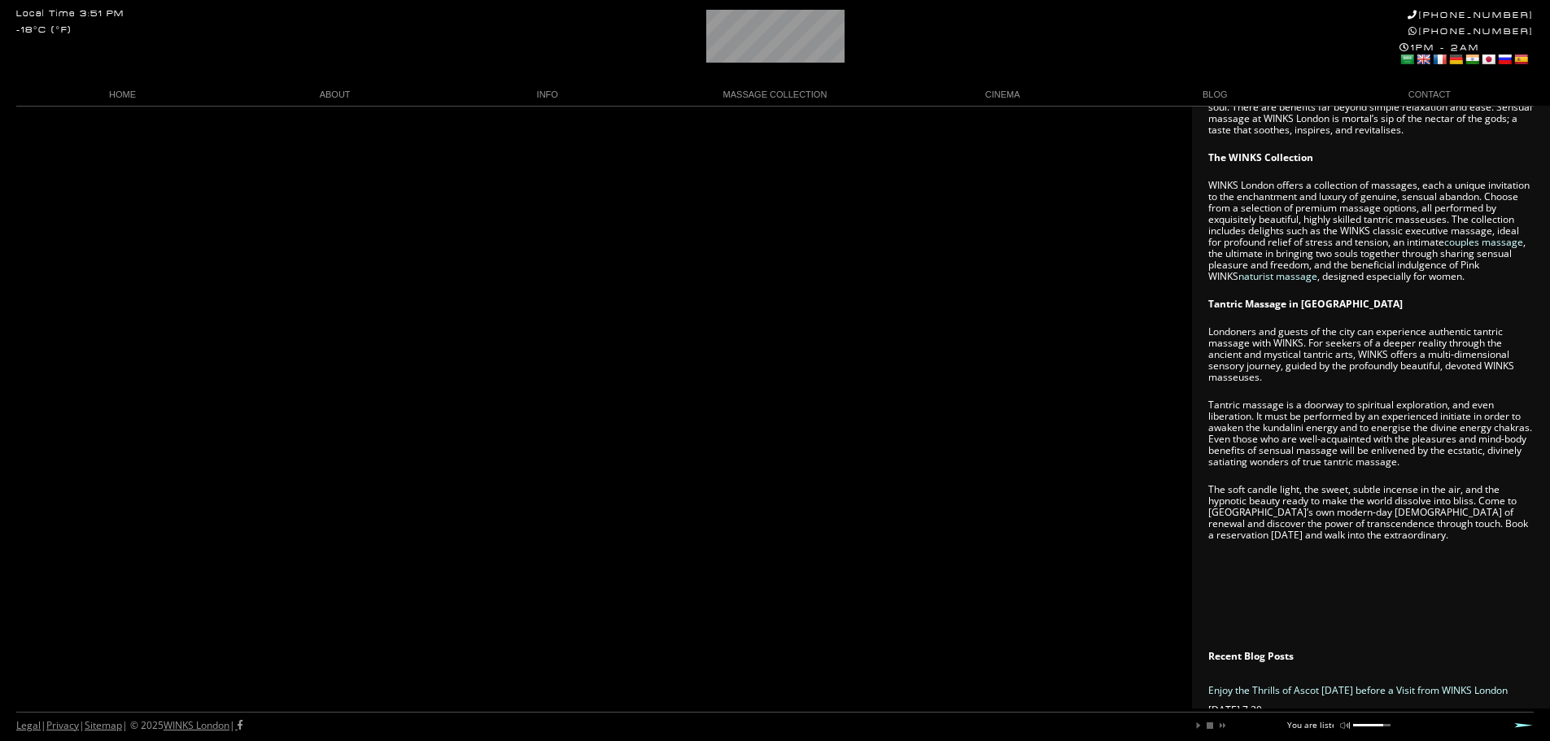
scroll to position [782, 0]
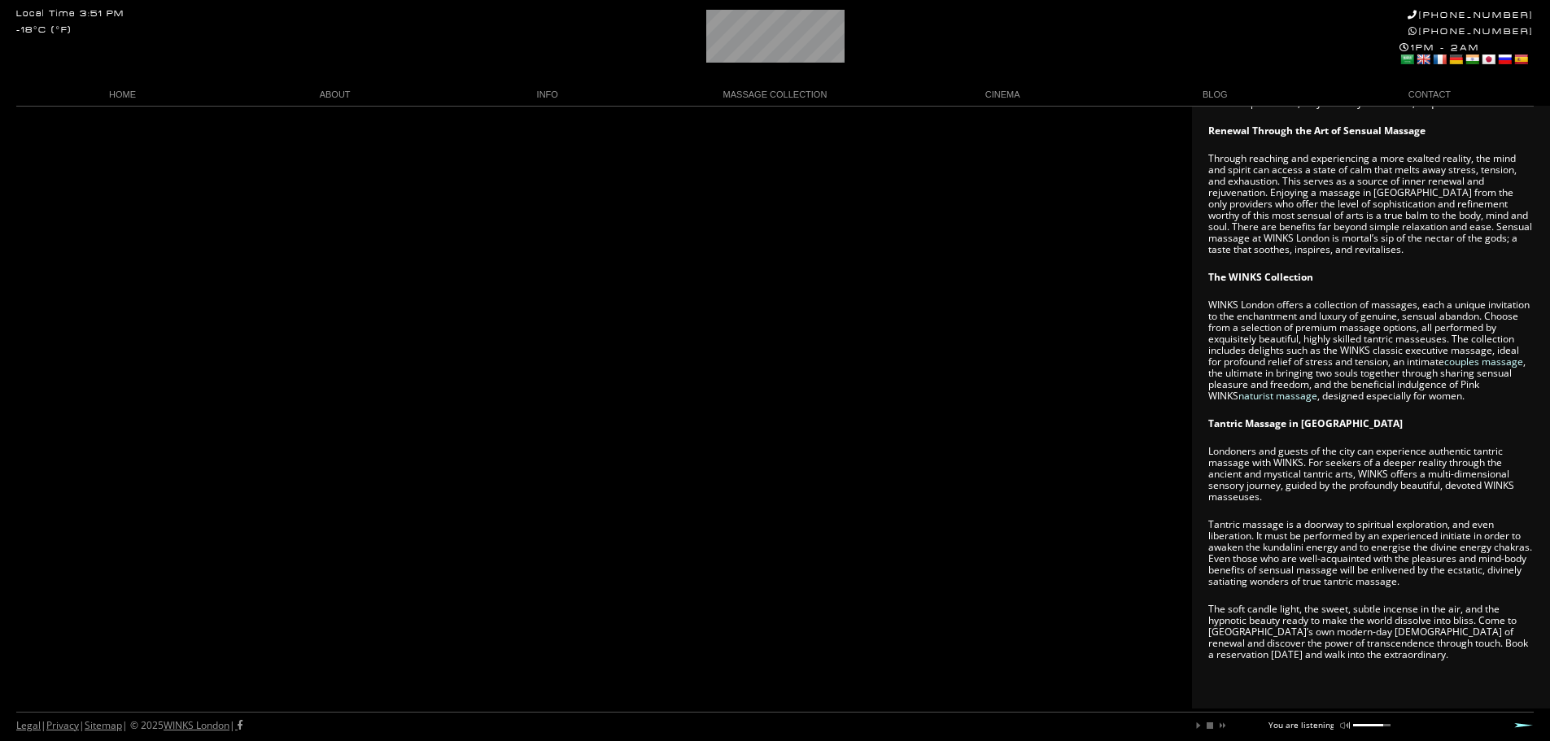
click at [895, 325] on div "WINKS London present An Unforgettable Moment of Pure Abandon A Mesmerizing Crea…" at bounding box center [775, 154] width 1550 height 1661
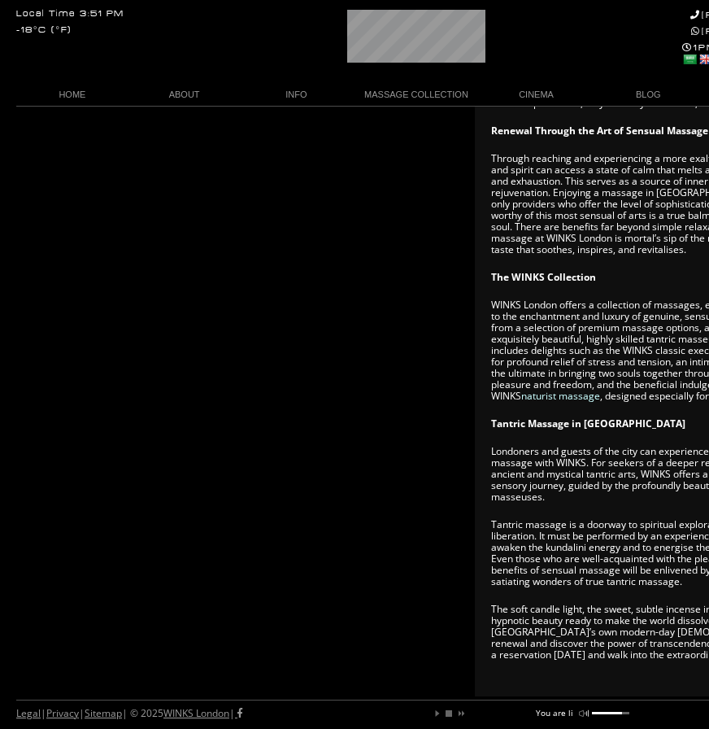
scroll to position [0, 66]
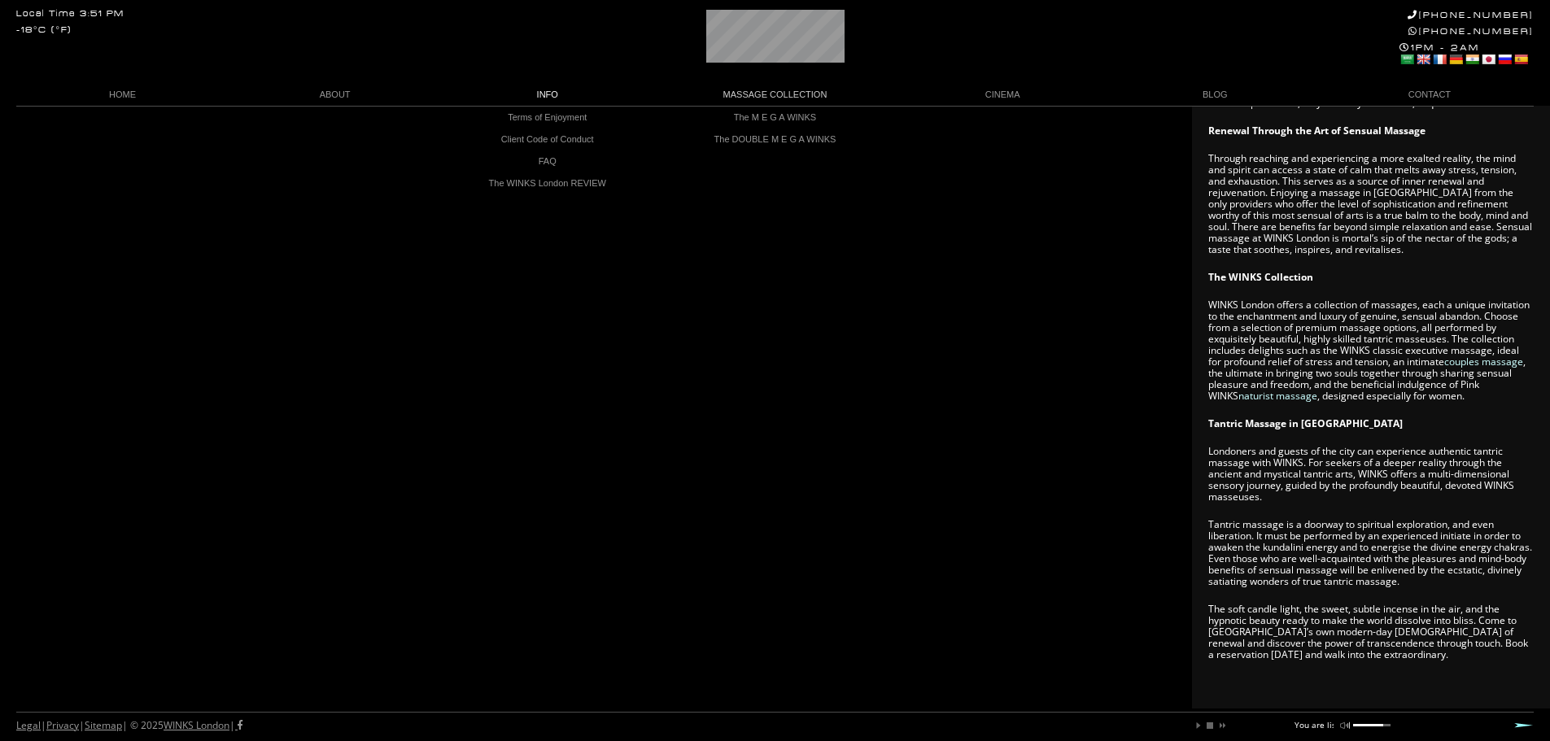
click at [549, 95] on link "INFO" at bounding box center [547, 95] width 212 height 22
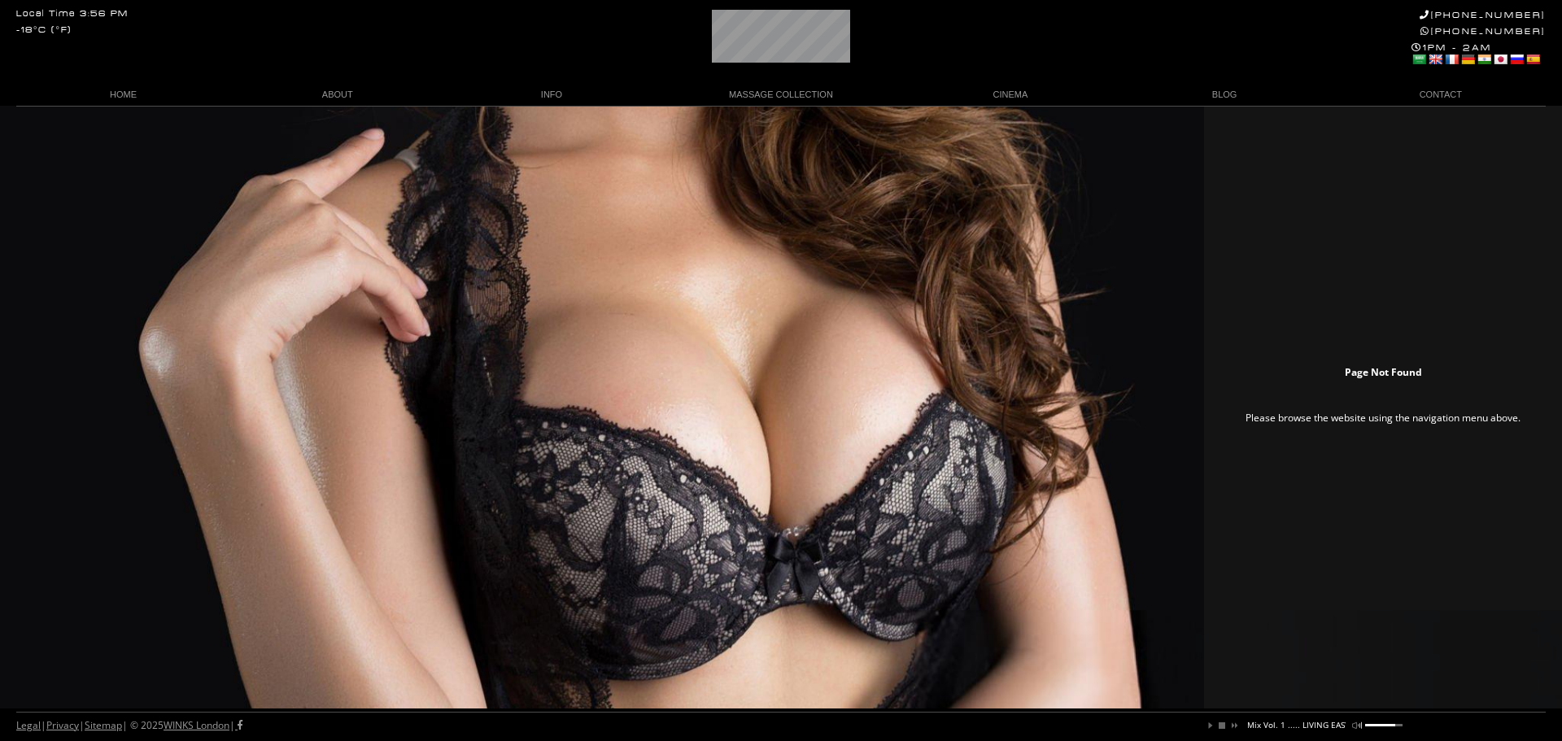
scroll to position [0, 207]
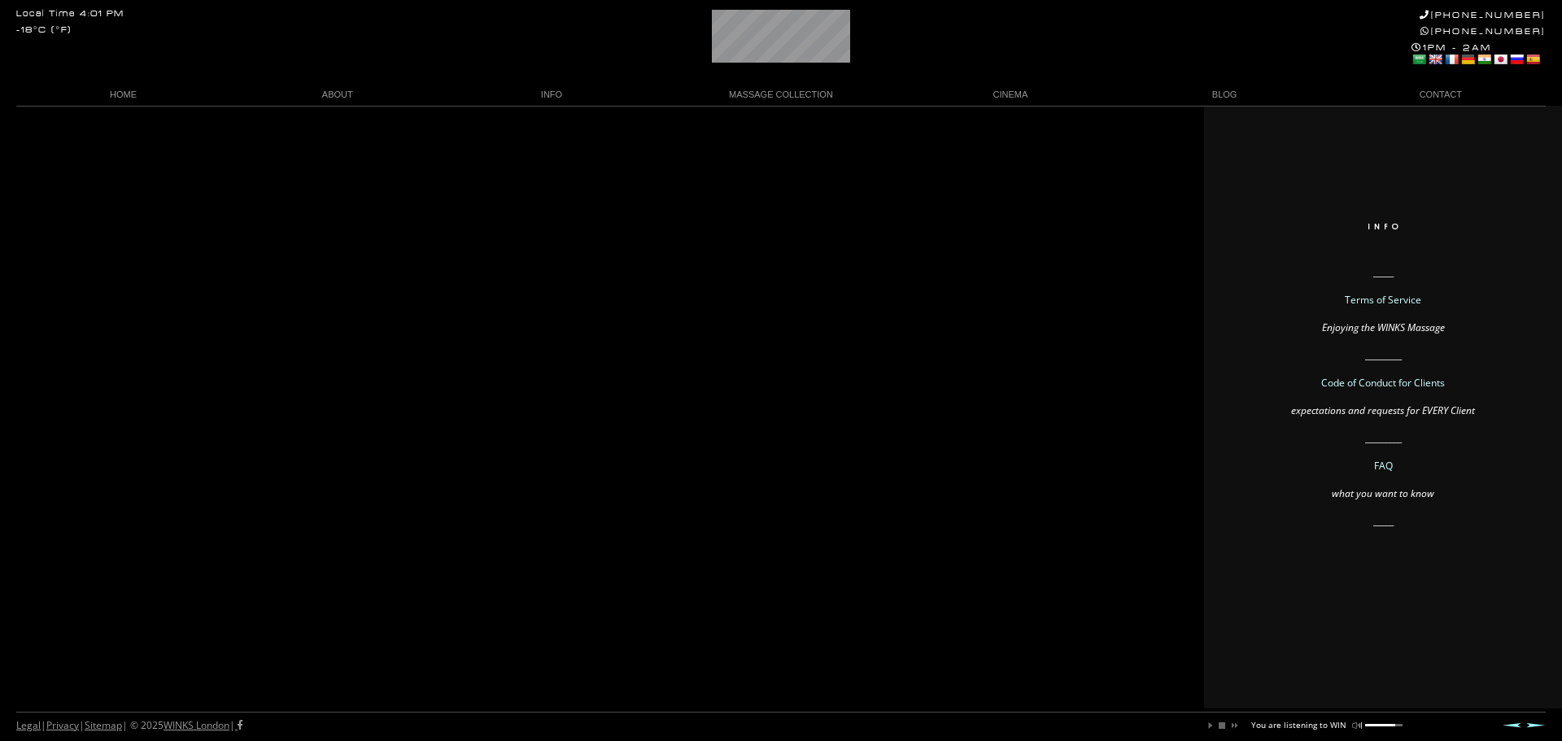
click at [1379, 469] on link "FAQ" at bounding box center [1383, 466] width 19 height 14
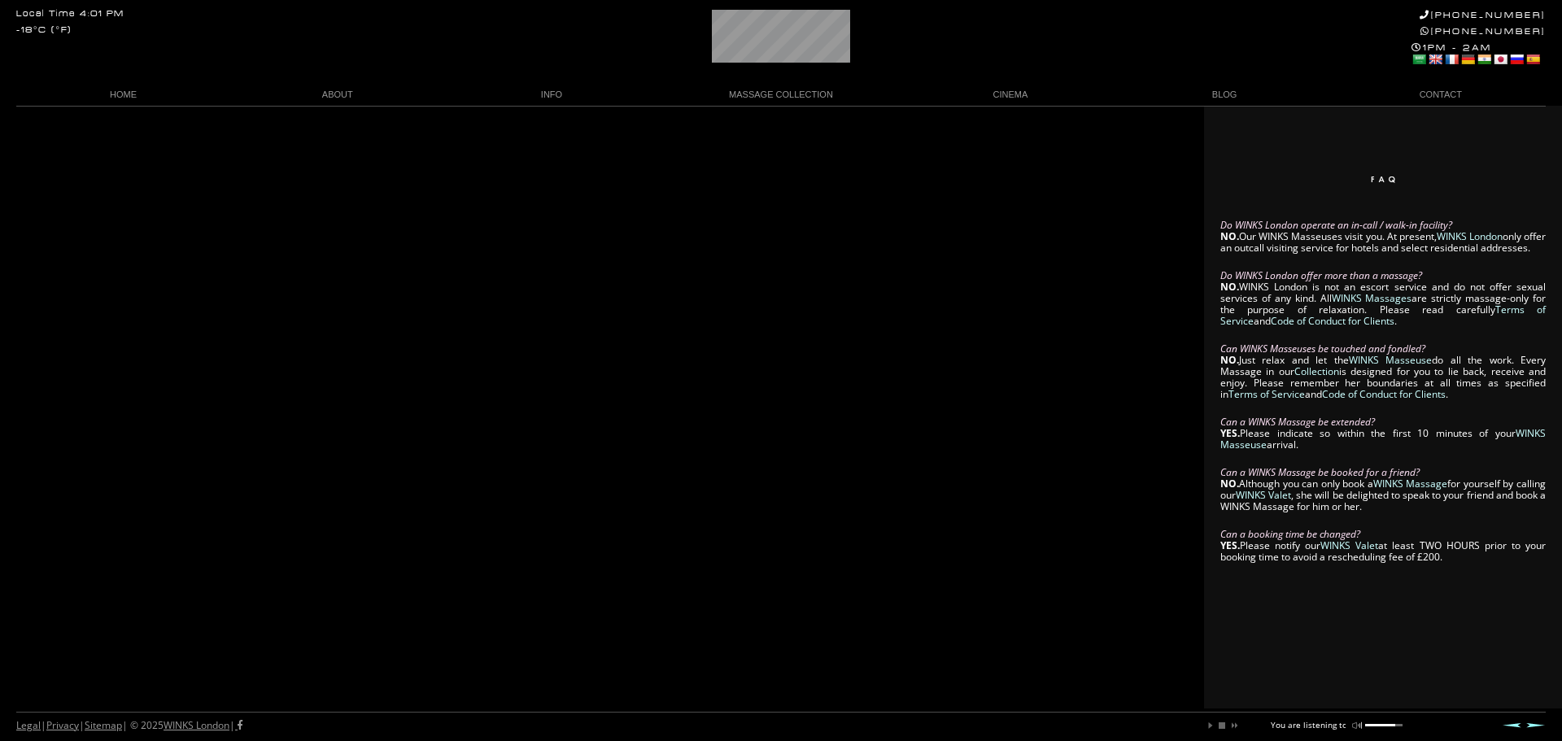
drag, startPoint x: 1454, startPoint y: 569, endPoint x: 1229, endPoint y: 229, distance: 407.9
click at [1120, 159] on div "Do WINKS London operate an in-call / walk-in facility? NO. Our WINKS Masseuses …" at bounding box center [781, 407] width 1562 height 603
drag, startPoint x: 1227, startPoint y: 220, endPoint x: 1497, endPoint y: 507, distance: 394.1
click at [1497, 507] on article "Do WINKS London operate an in-call / walk-in facility? NO. Our WINKS Masseuses …" at bounding box center [1382, 389] width 325 height 425
drag, startPoint x: 1462, startPoint y: 570, endPoint x: 1233, endPoint y: 412, distance: 278.4
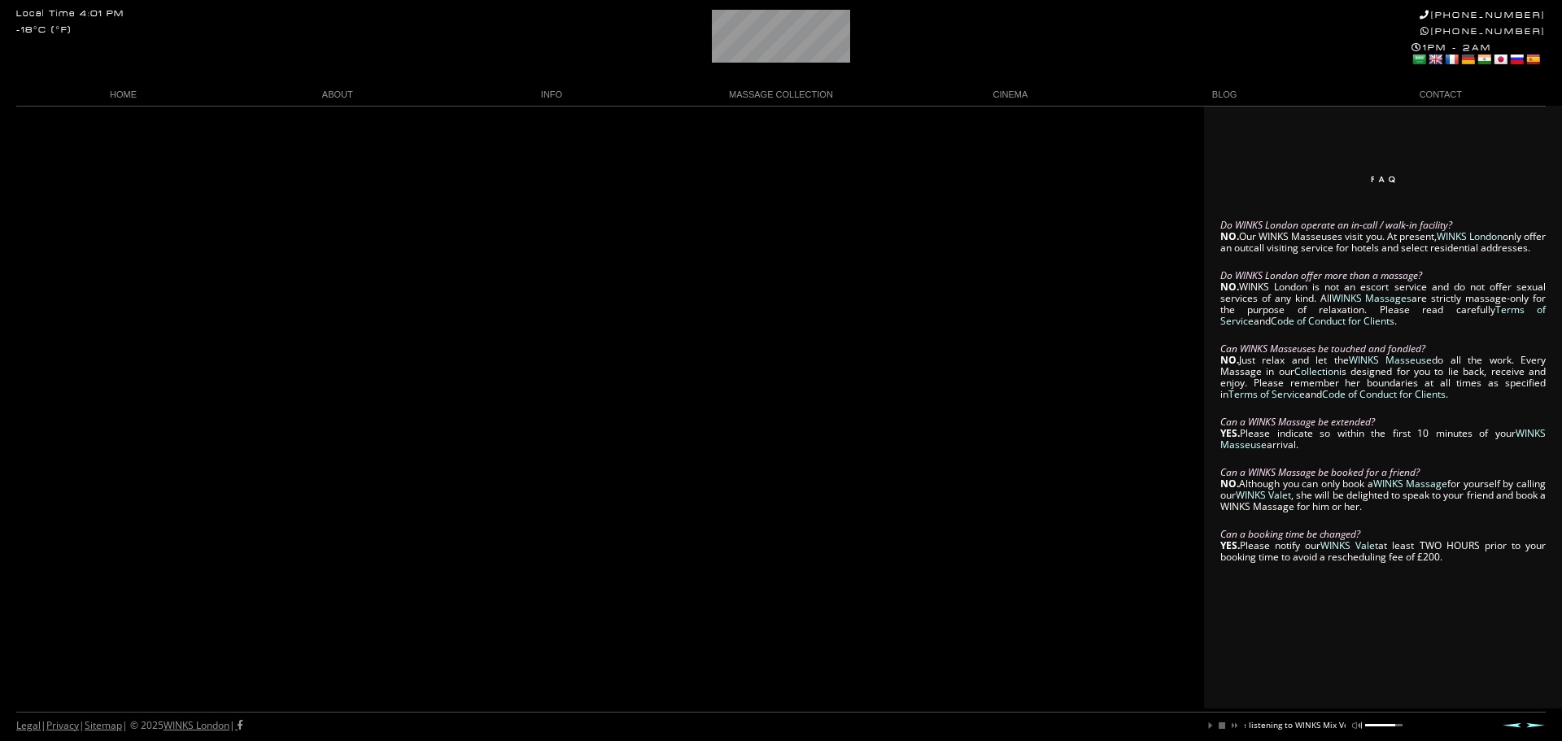
click at [1202, 376] on div "Do WINKS London operate an in-call / walk-in facility? NO. Our WINKS Masseuses …" at bounding box center [781, 407] width 1562 height 603
click at [148, 93] on link "HOME" at bounding box center [123, 95] width 214 height 22
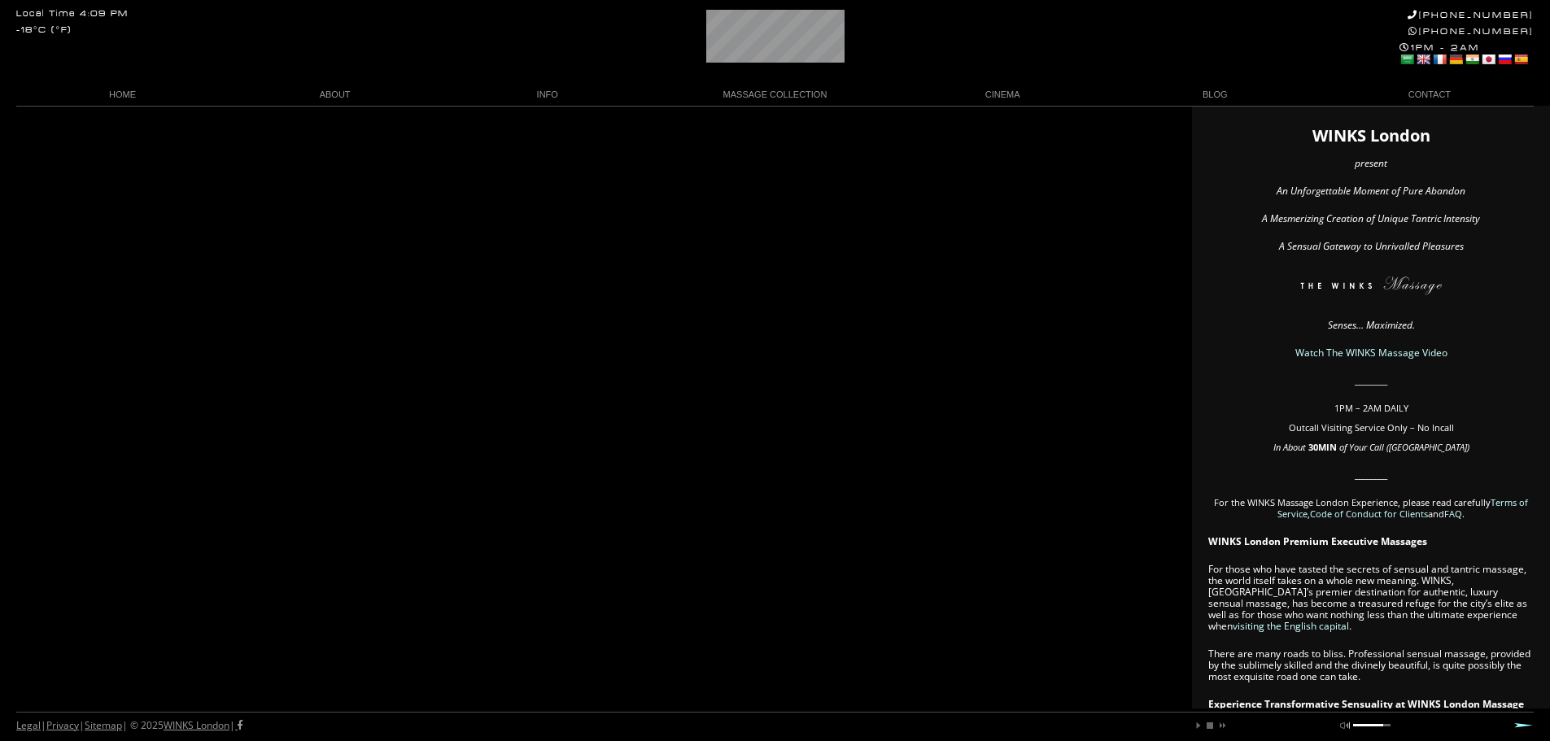
drag, startPoint x: 1025, startPoint y: 194, endPoint x: 1070, endPoint y: 177, distance: 48.4
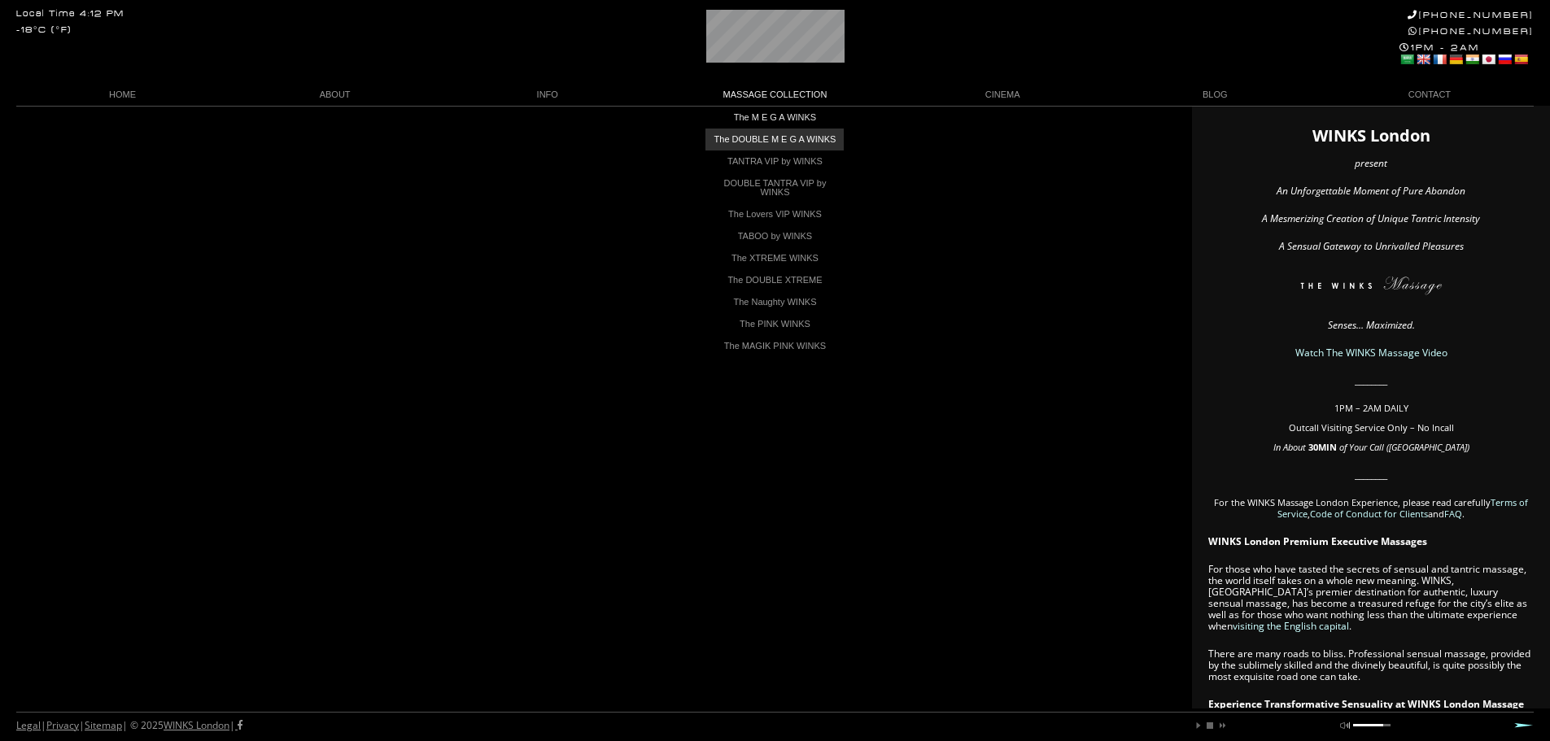
click at [795, 138] on link "The DOUBLE M E G A WINKS" at bounding box center [774, 140] width 138 height 22
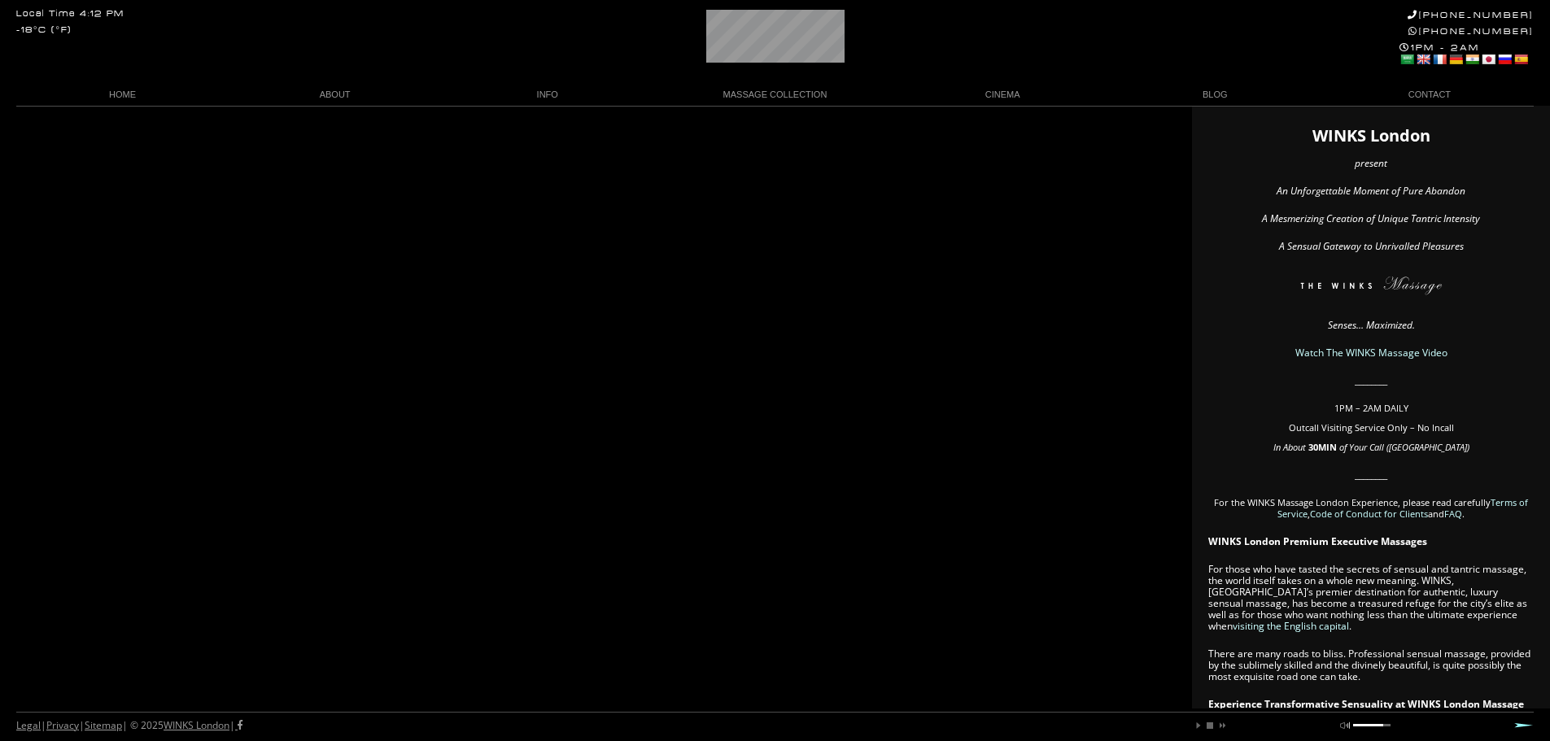
scroll to position [0, 20]
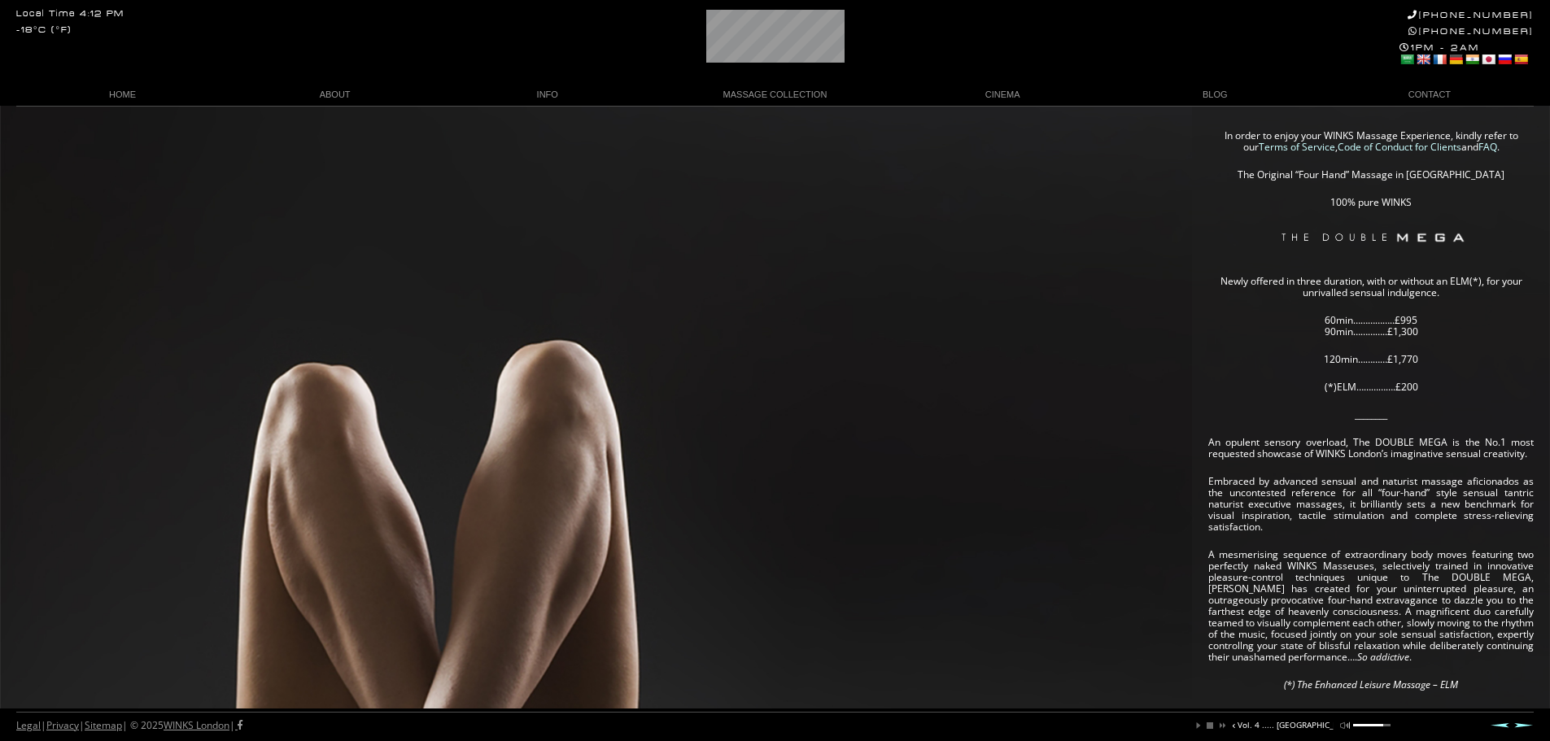
scroll to position [0, 221]
drag, startPoint x: 1325, startPoint y: 319, endPoint x: 1376, endPoint y: 340, distance: 55.4
click at [1378, 340] on article "In order to enjoy your WINKS Massage Experience, kindly refer to our Terms of S…" at bounding box center [1370, 619] width 325 height 978
drag, startPoint x: 1289, startPoint y: 312, endPoint x: 1401, endPoint y: 328, distance: 113.3
click at [1401, 328] on article "In order to enjoy your WINKS Massage Experience, kindly refer to our Terms of S…" at bounding box center [1370, 619] width 325 height 978
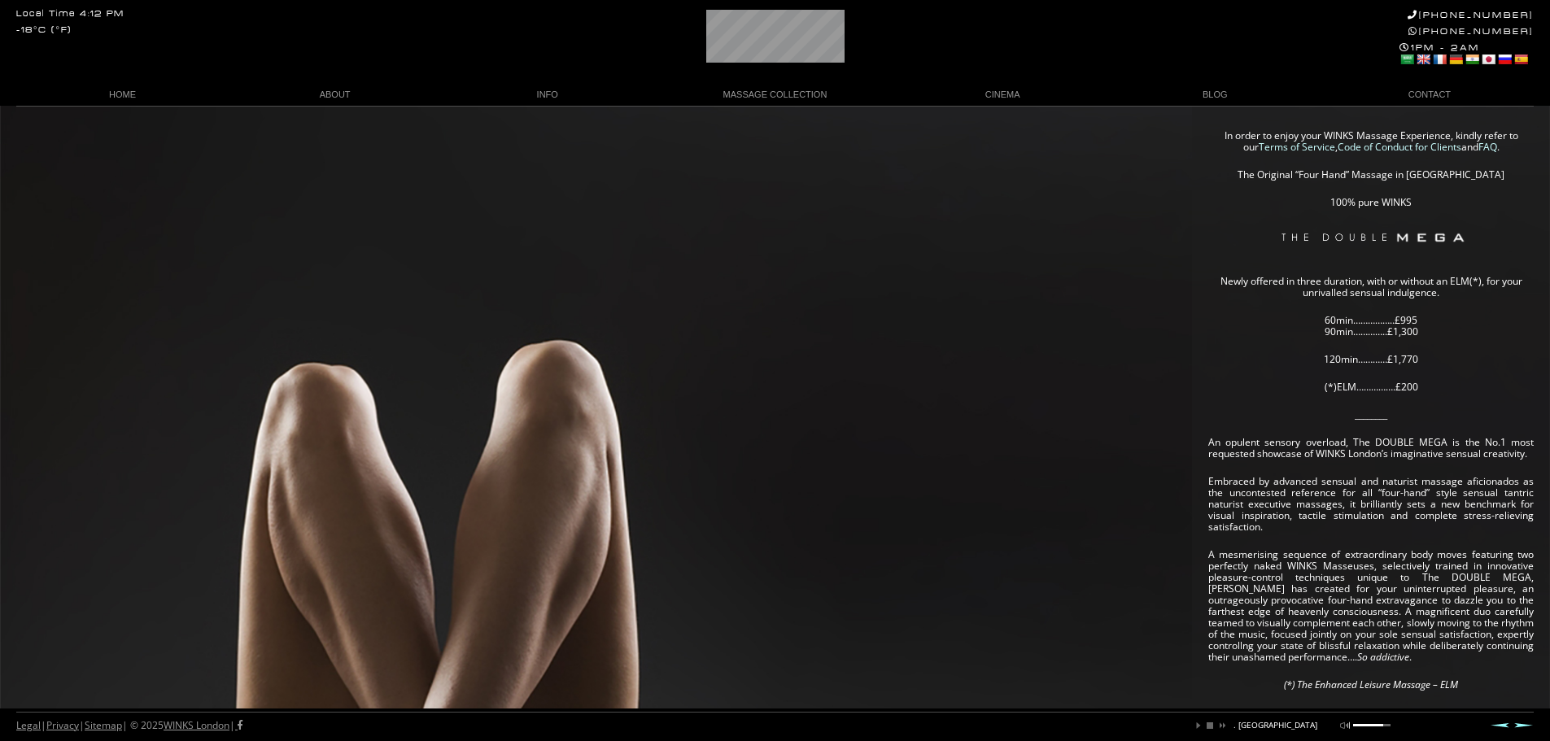
drag, startPoint x: 1323, startPoint y: 312, endPoint x: 1436, endPoint y: 397, distance: 142.3
click at [1439, 399] on article "In order to enjoy your WINKS Massage Experience, kindly refer to our Terms of S…" at bounding box center [1370, 619] width 325 height 978
drag, startPoint x: 1316, startPoint y: 385, endPoint x: 1450, endPoint y: 340, distance: 141.5
click at [1441, 350] on article "In order to enjoy your WINKS Massage Experience, kindly refer to our Terms of S…" at bounding box center [1370, 619] width 325 height 978
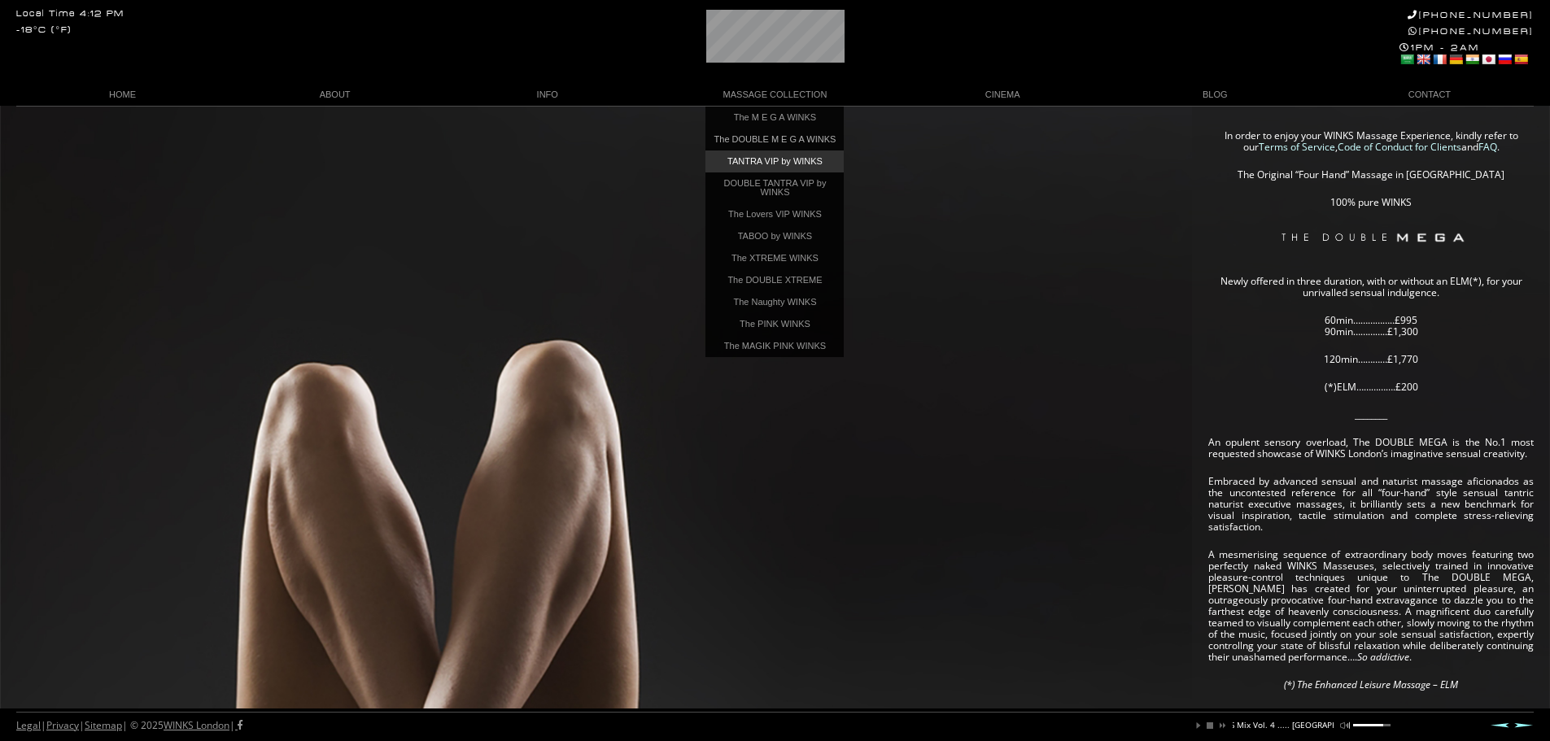
click at [762, 165] on link "TANTRA VIP by WINKS" at bounding box center [774, 161] width 138 height 22
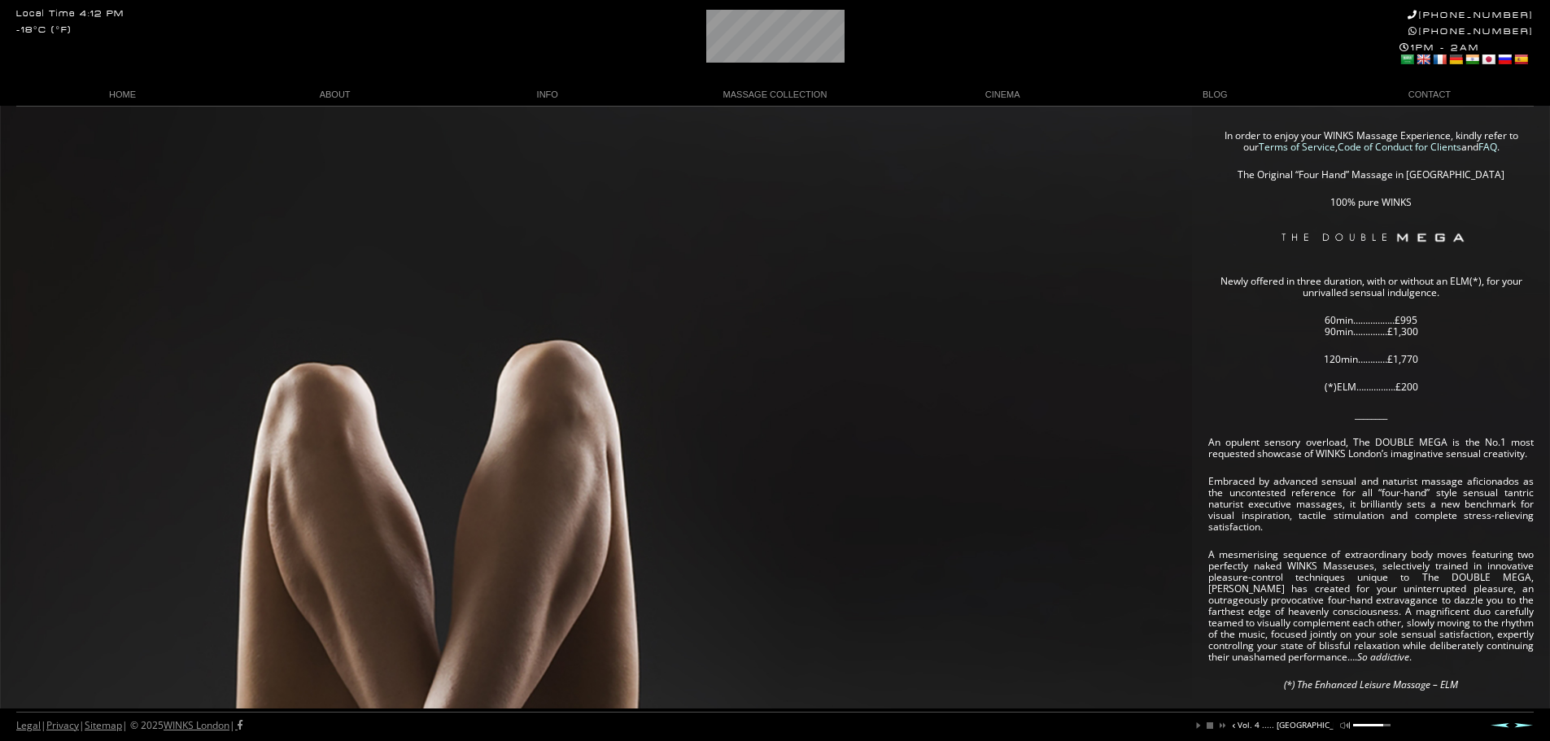
scroll to position [0, 221]
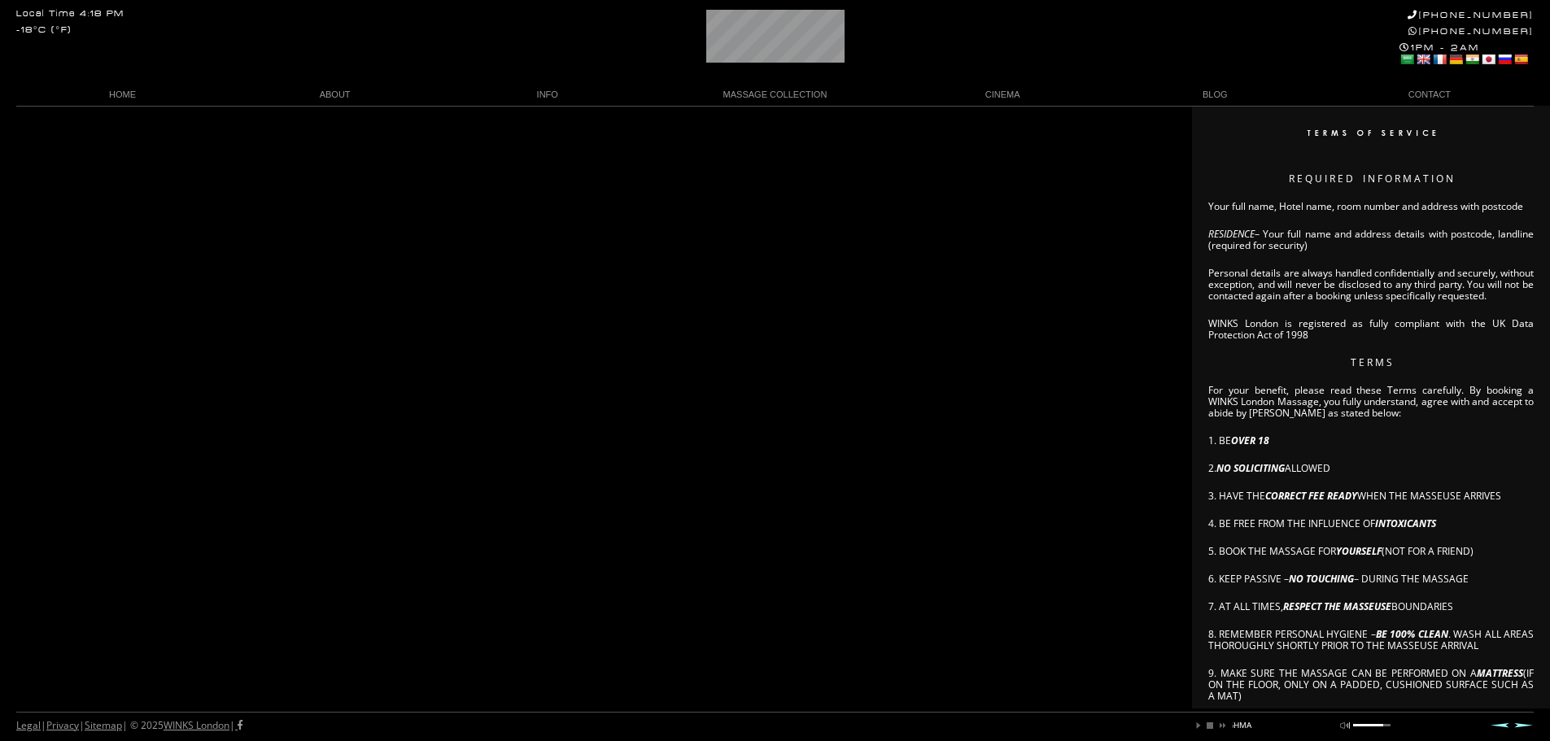
scroll to position [0, 321]
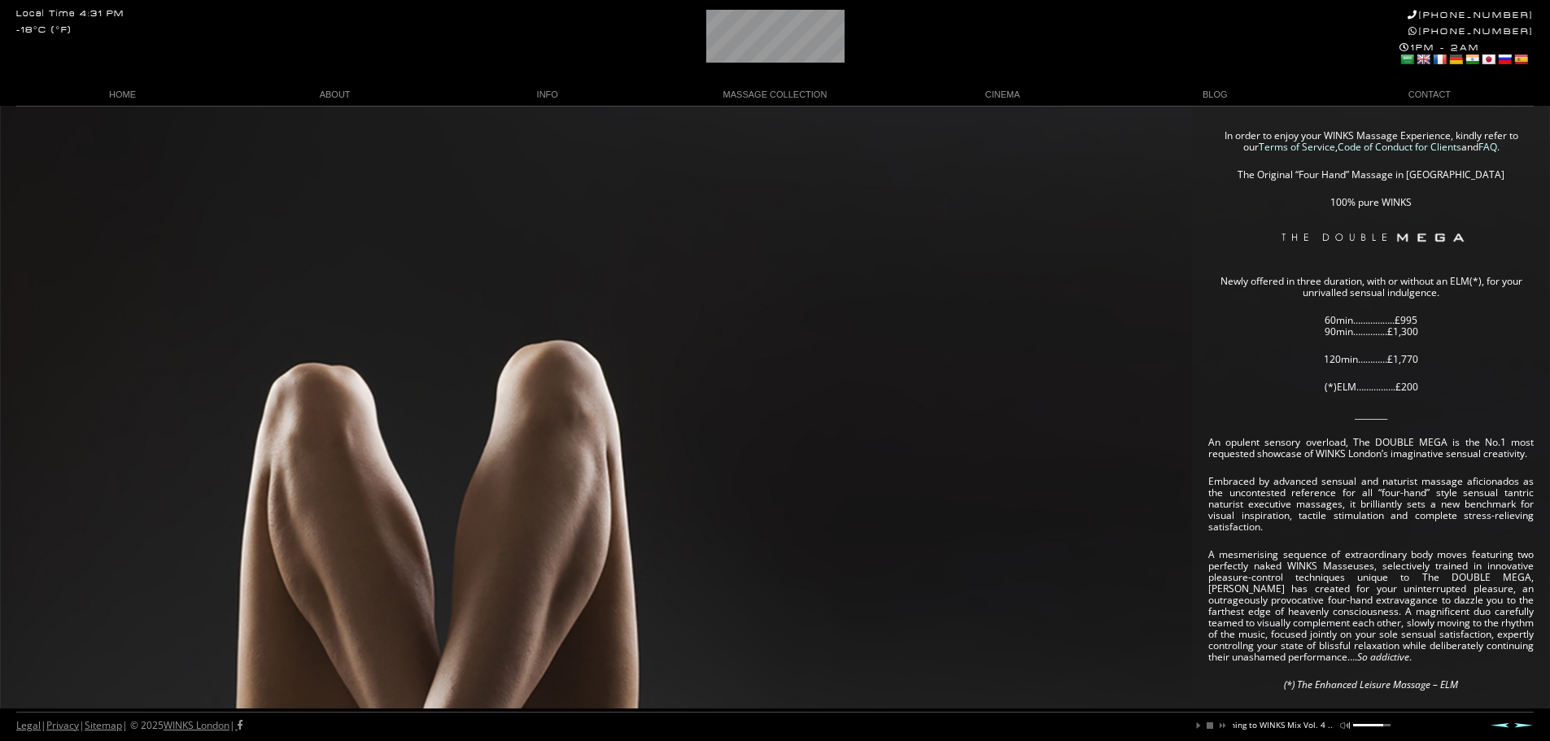
scroll to position [0, 155]
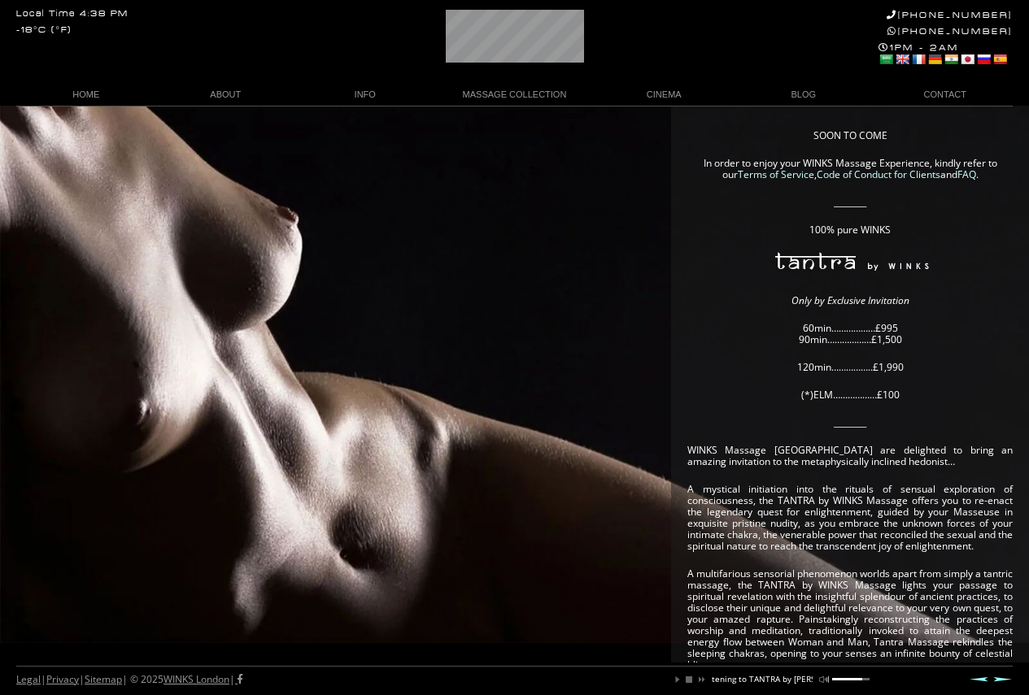
scroll to position [0, 145]
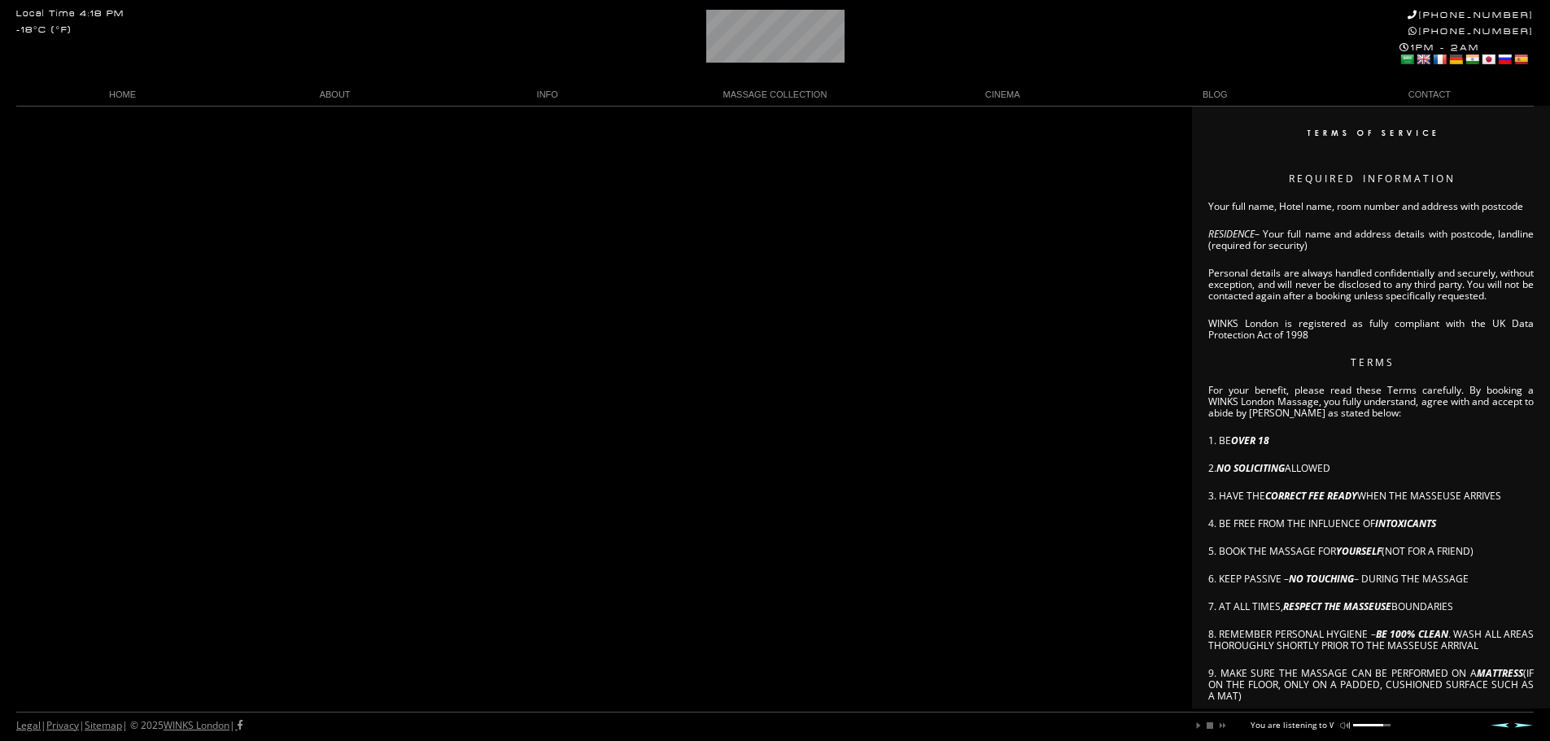
scroll to position [0, 85]
